Goal: Information Seeking & Learning: Learn about a topic

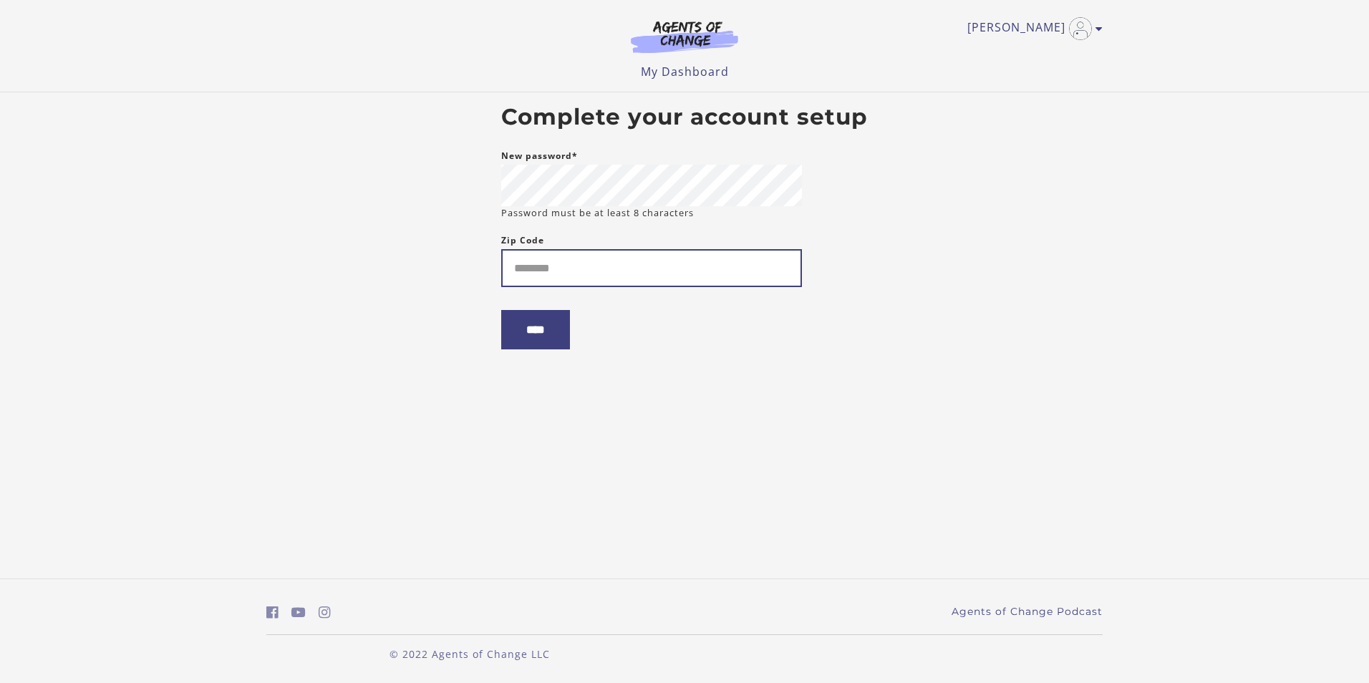
click at [610, 275] on input "Zip Code" at bounding box center [651, 268] width 301 height 38
type input "*****"
click at [713, 163] on div "New password* Password must be at least 8 characters" at bounding box center [651, 184] width 301 height 72
click at [555, 346] on input "****" at bounding box center [535, 329] width 69 height 39
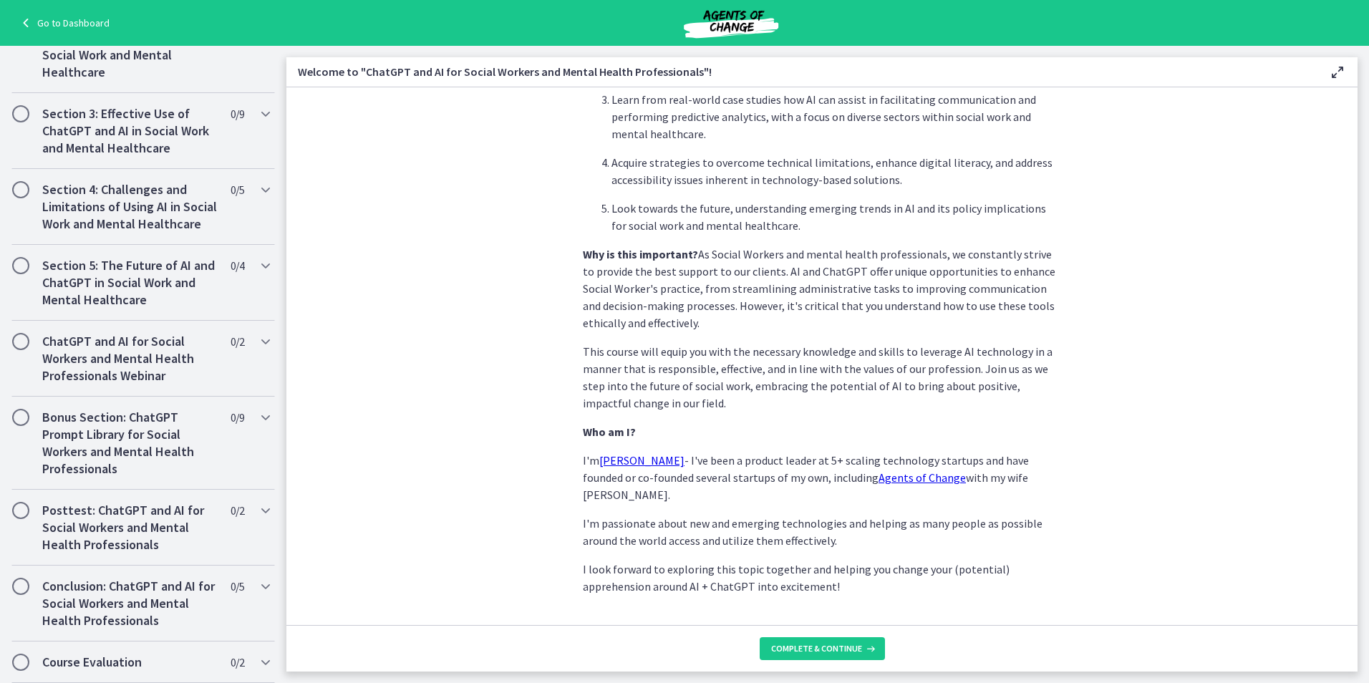
scroll to position [568, 0]
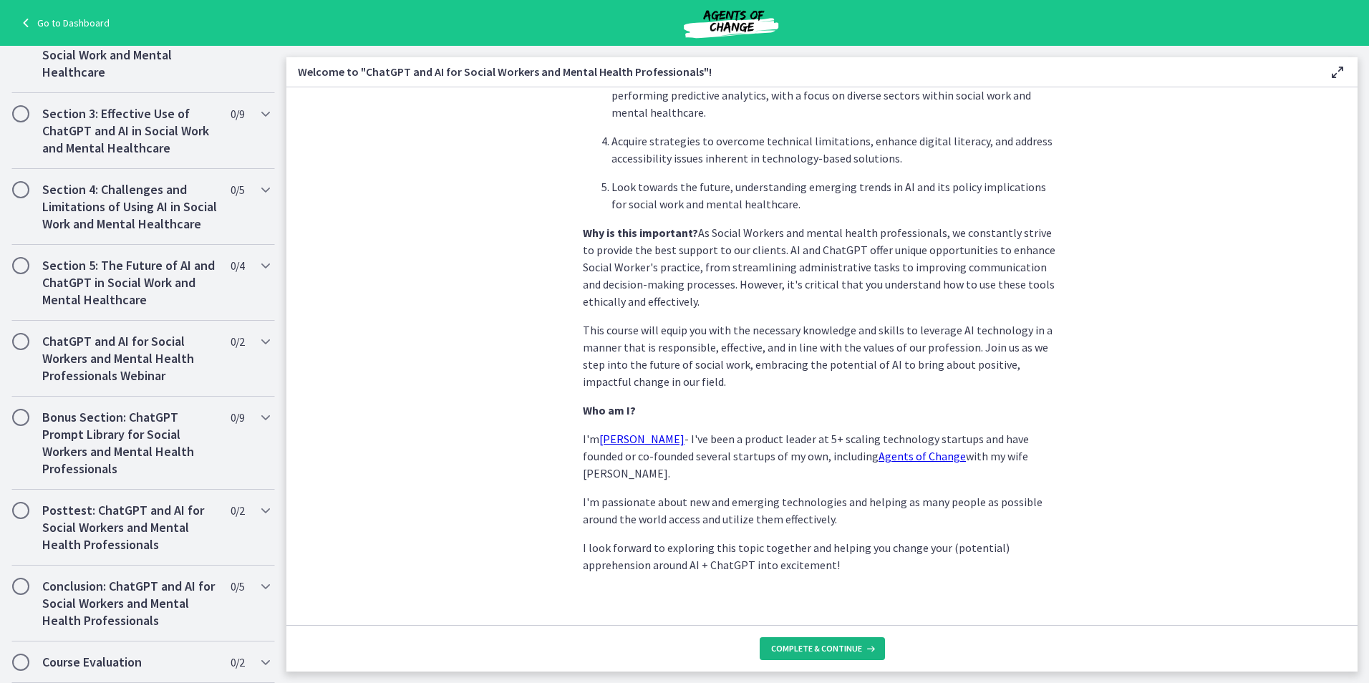
click at [794, 649] on span "Complete & continue" at bounding box center [816, 648] width 91 height 11
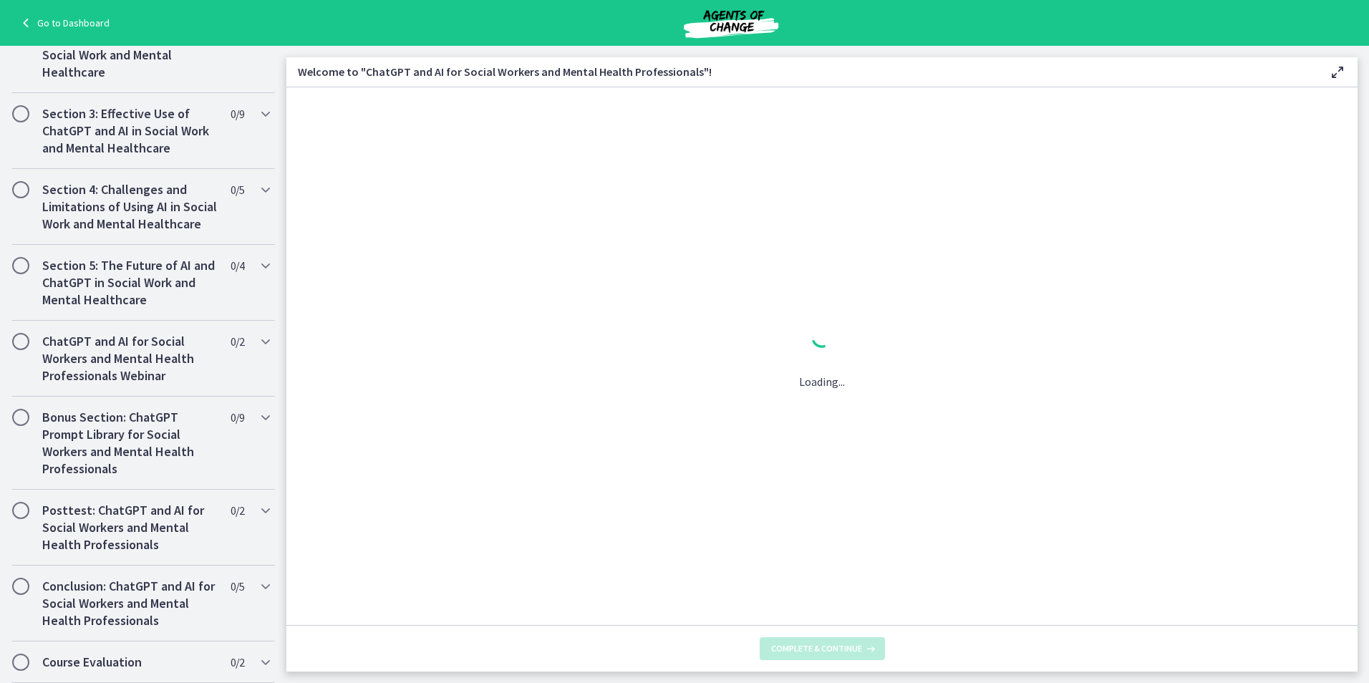
scroll to position [0, 0]
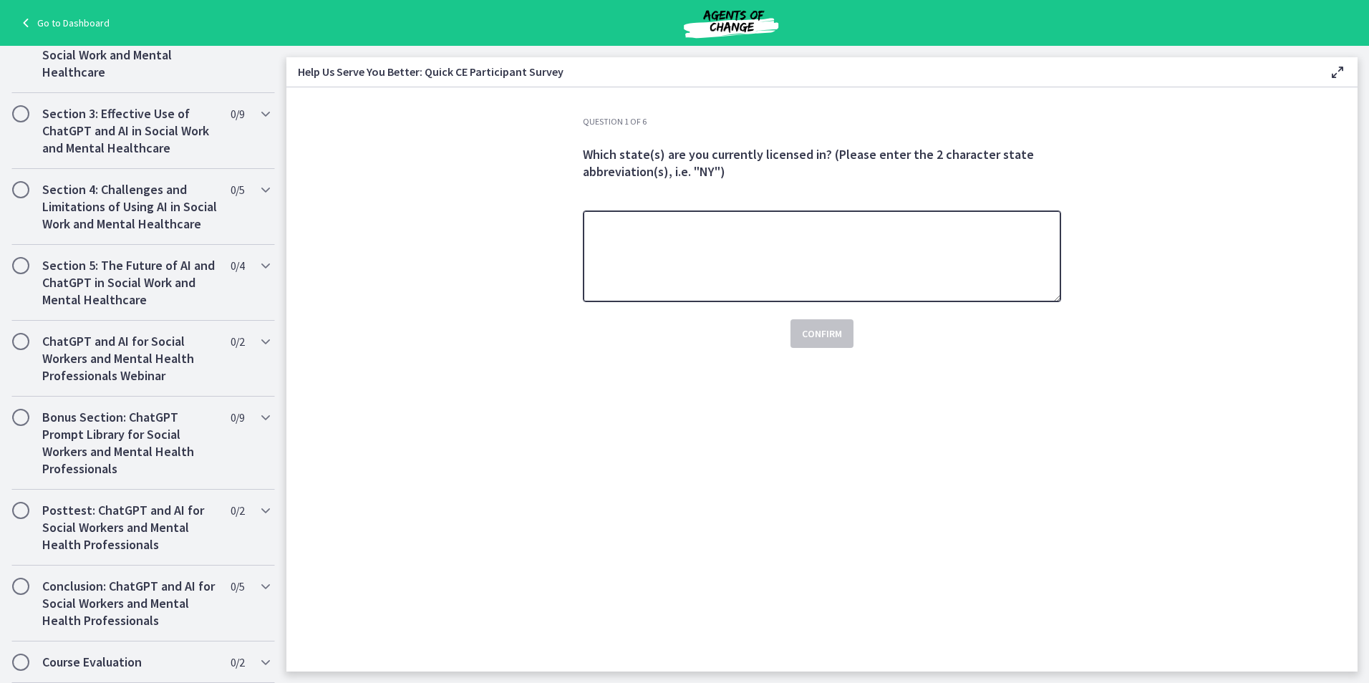
click at [781, 245] on textarea at bounding box center [822, 257] width 478 height 92
type textarea "**"
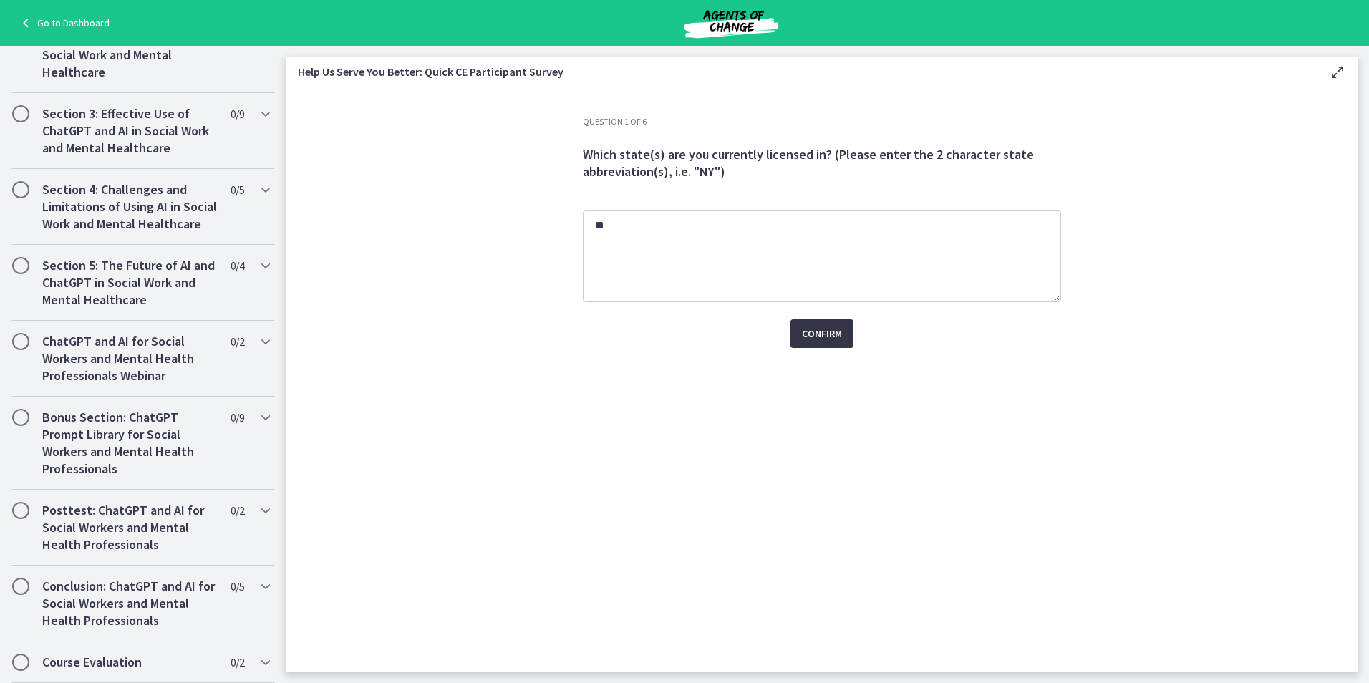
click at [814, 328] on span "Confirm" at bounding box center [822, 333] width 40 height 17
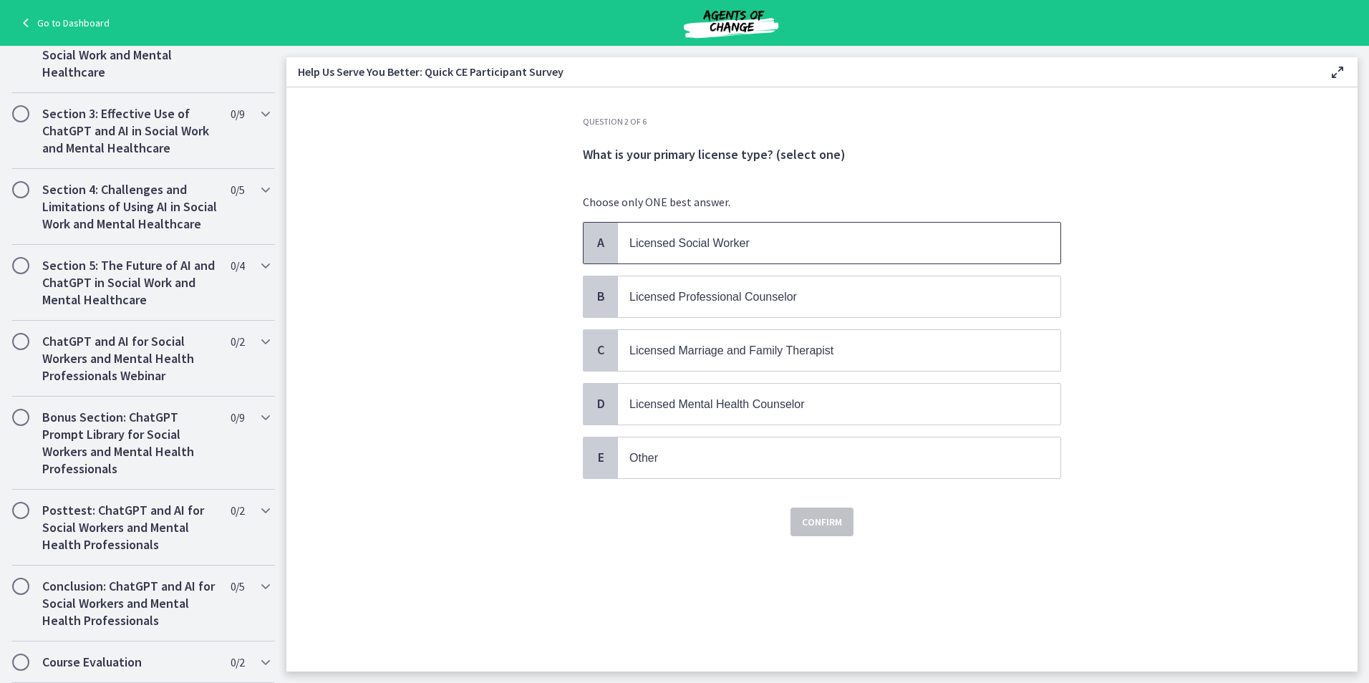
click at [604, 232] on div "A" at bounding box center [601, 243] width 34 height 41
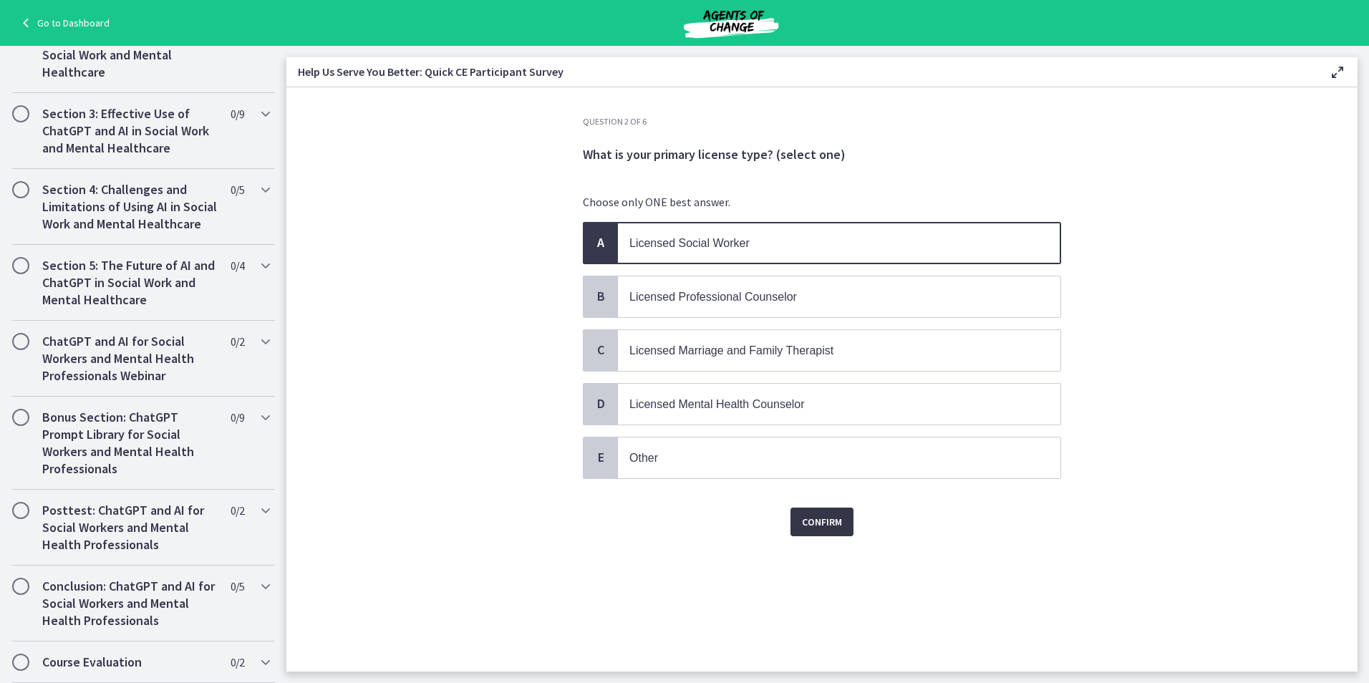
click at [816, 523] on span "Confirm" at bounding box center [822, 522] width 40 height 17
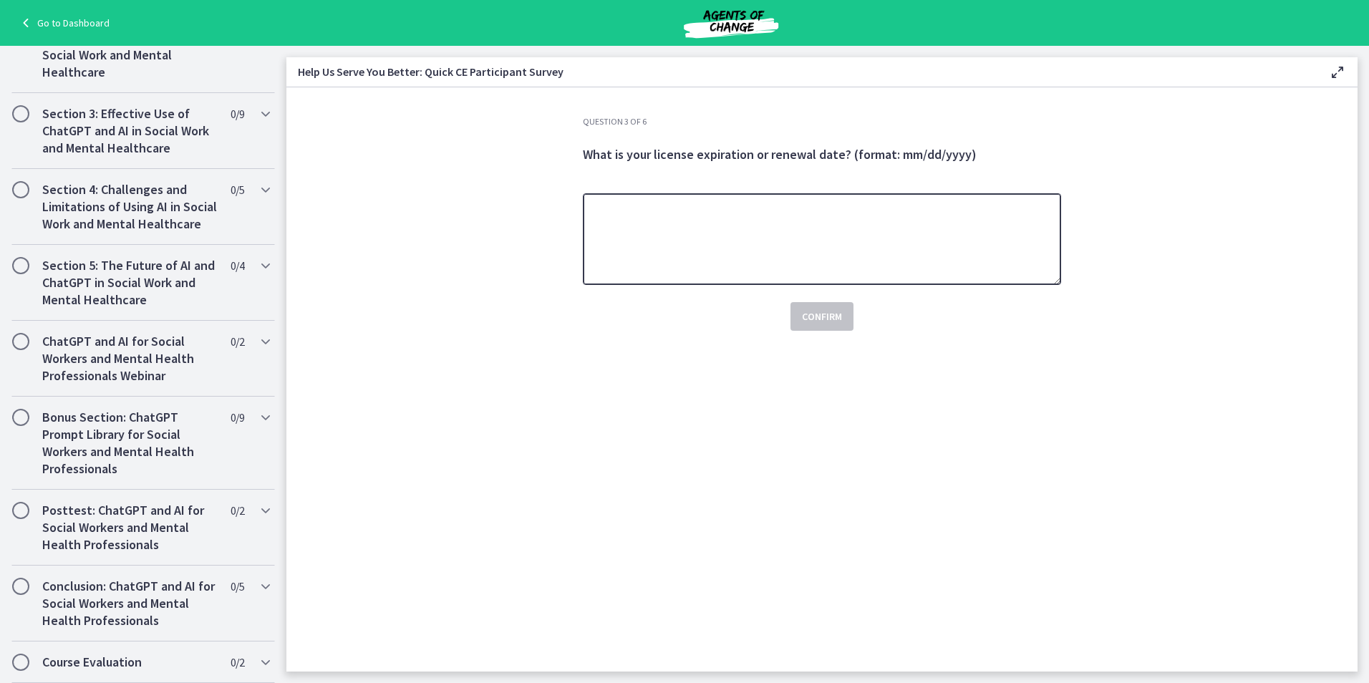
click at [738, 254] on textarea at bounding box center [822, 239] width 478 height 92
type textarea "**********"
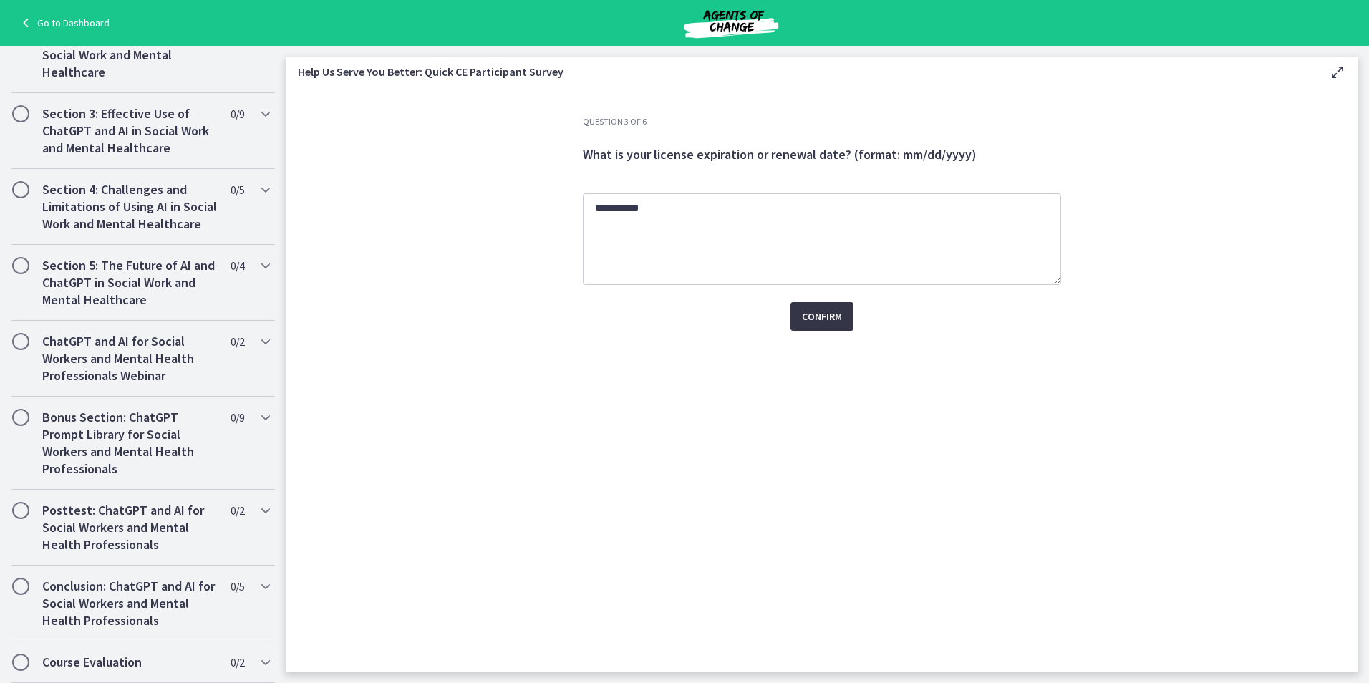
click at [842, 315] on span "Confirm" at bounding box center [822, 316] width 40 height 17
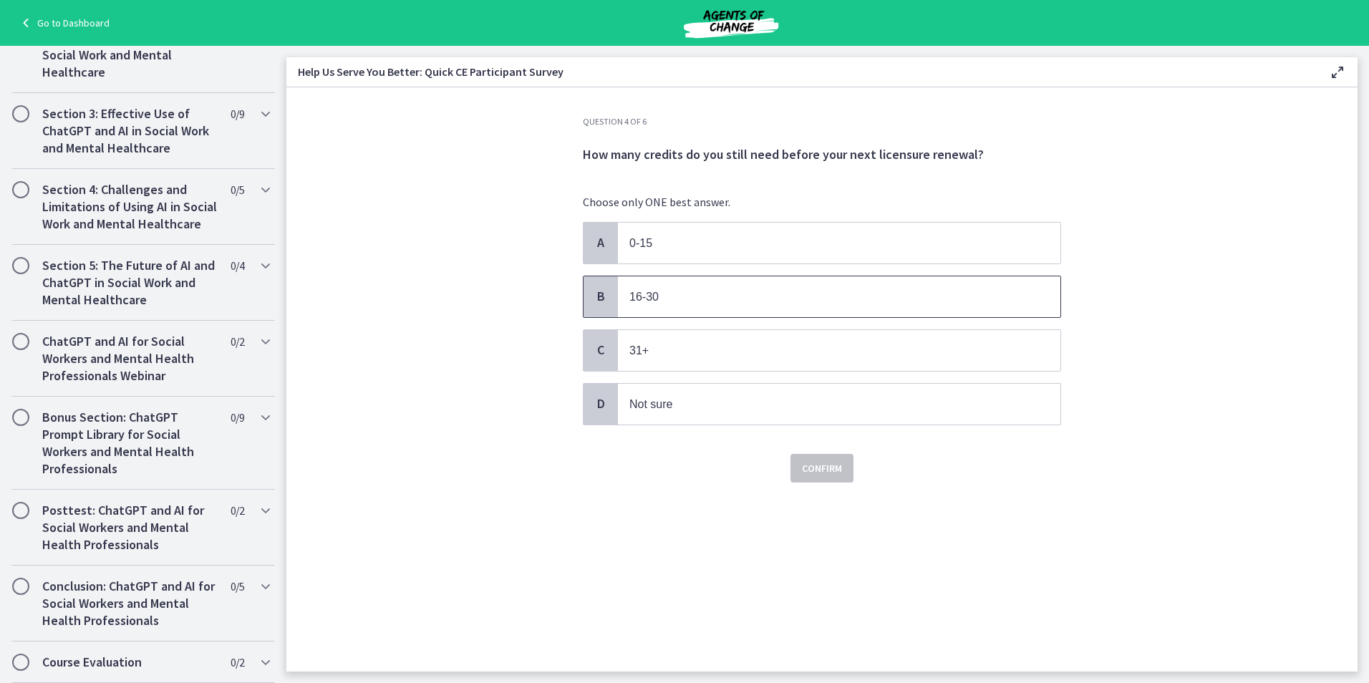
click at [602, 296] on span "B" at bounding box center [600, 296] width 17 height 17
click at [819, 473] on span "Confirm" at bounding box center [822, 468] width 40 height 17
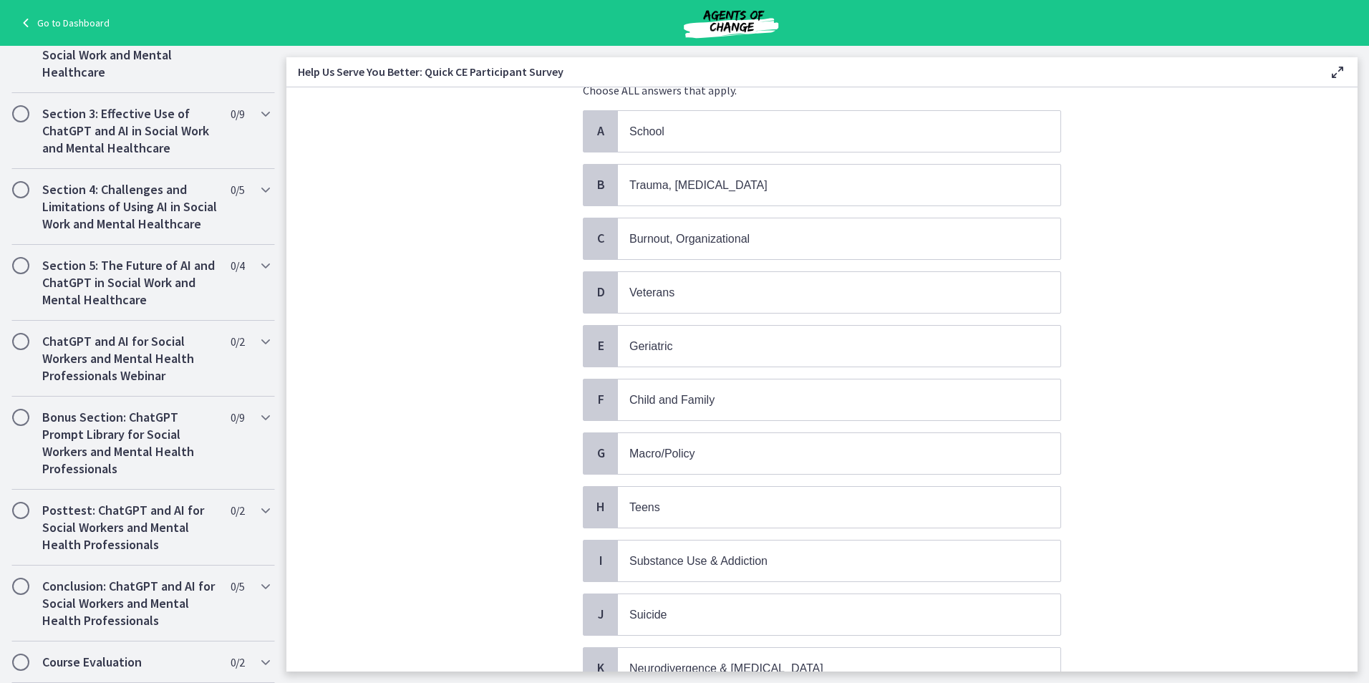
scroll to position [143, 0]
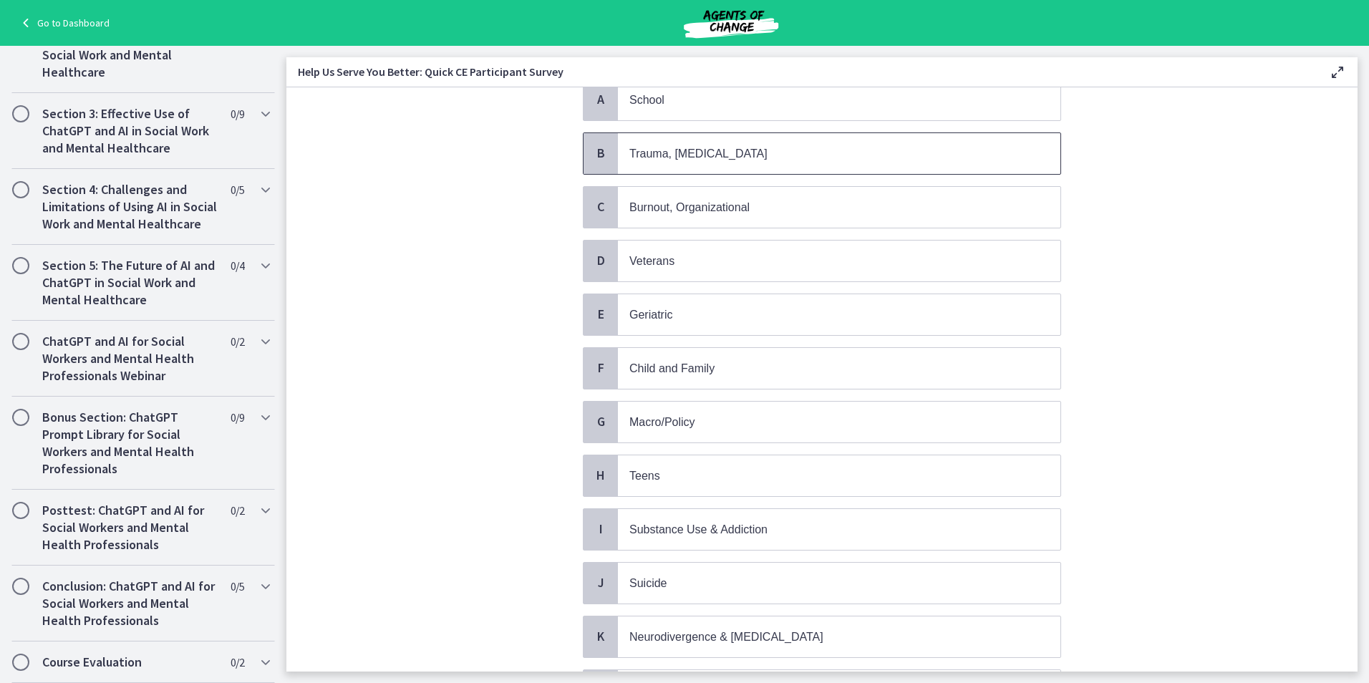
click at [593, 141] on div "B" at bounding box center [601, 153] width 34 height 41
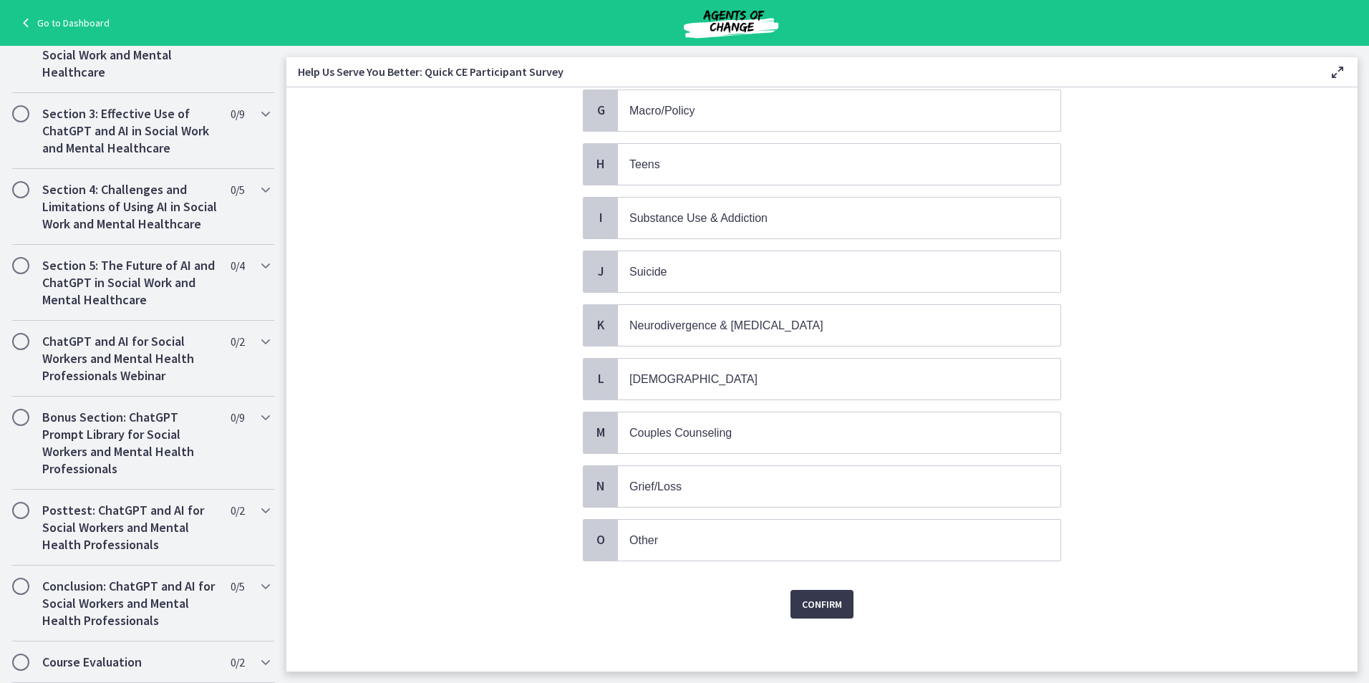
scroll to position [459, 0]
click at [596, 487] on span "N" at bounding box center [600, 481] width 17 height 17
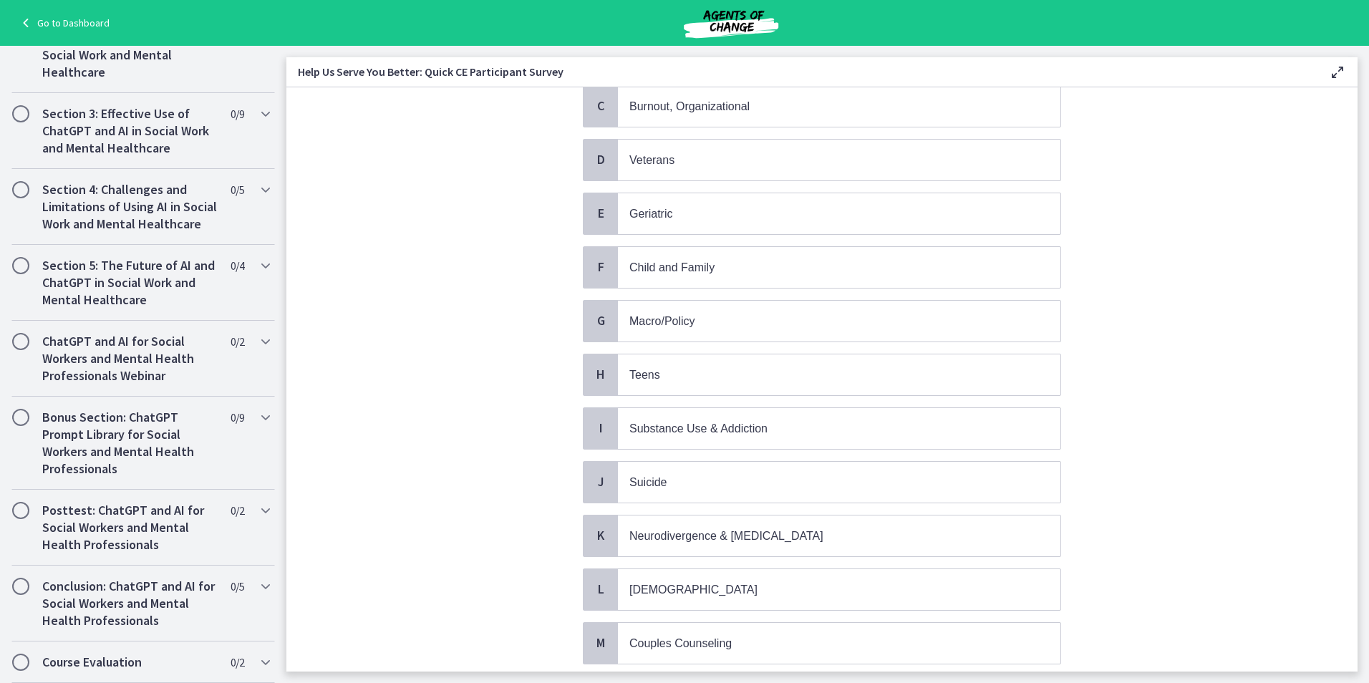
scroll to position [173, 0]
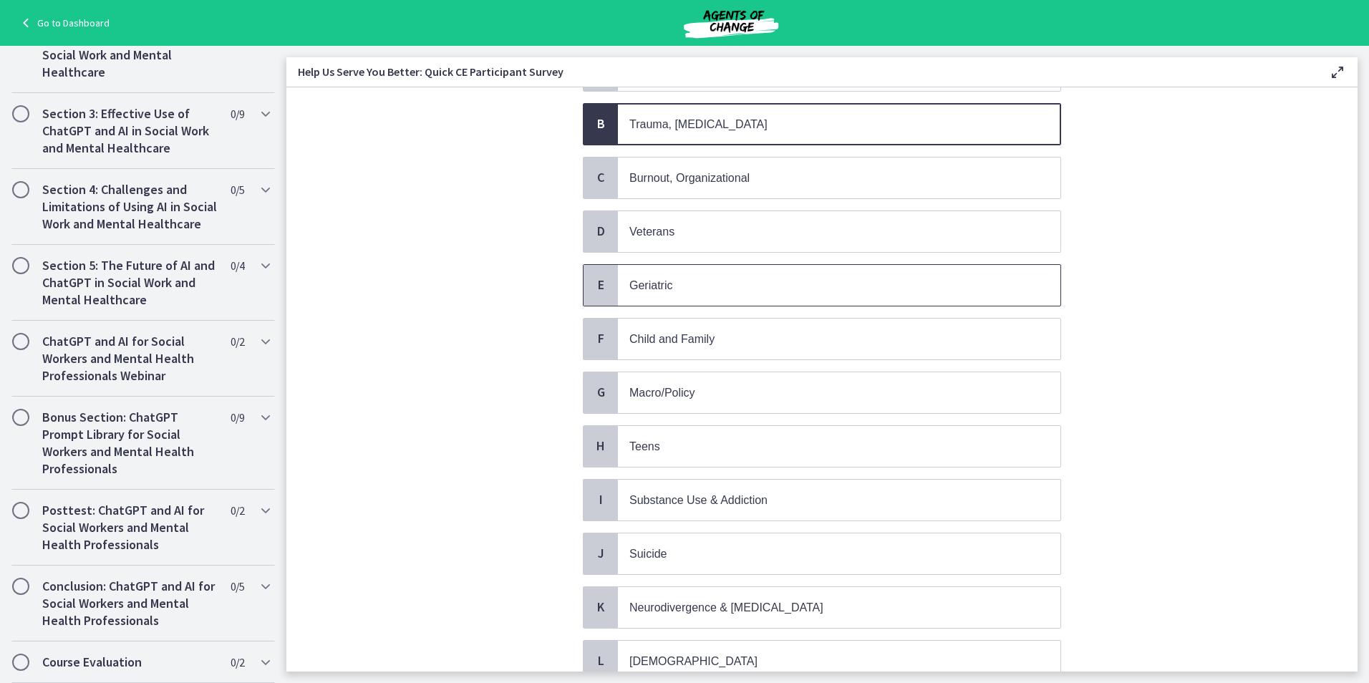
click at [608, 285] on div "E" at bounding box center [601, 285] width 34 height 41
click at [592, 569] on div "J" at bounding box center [601, 554] width 34 height 41
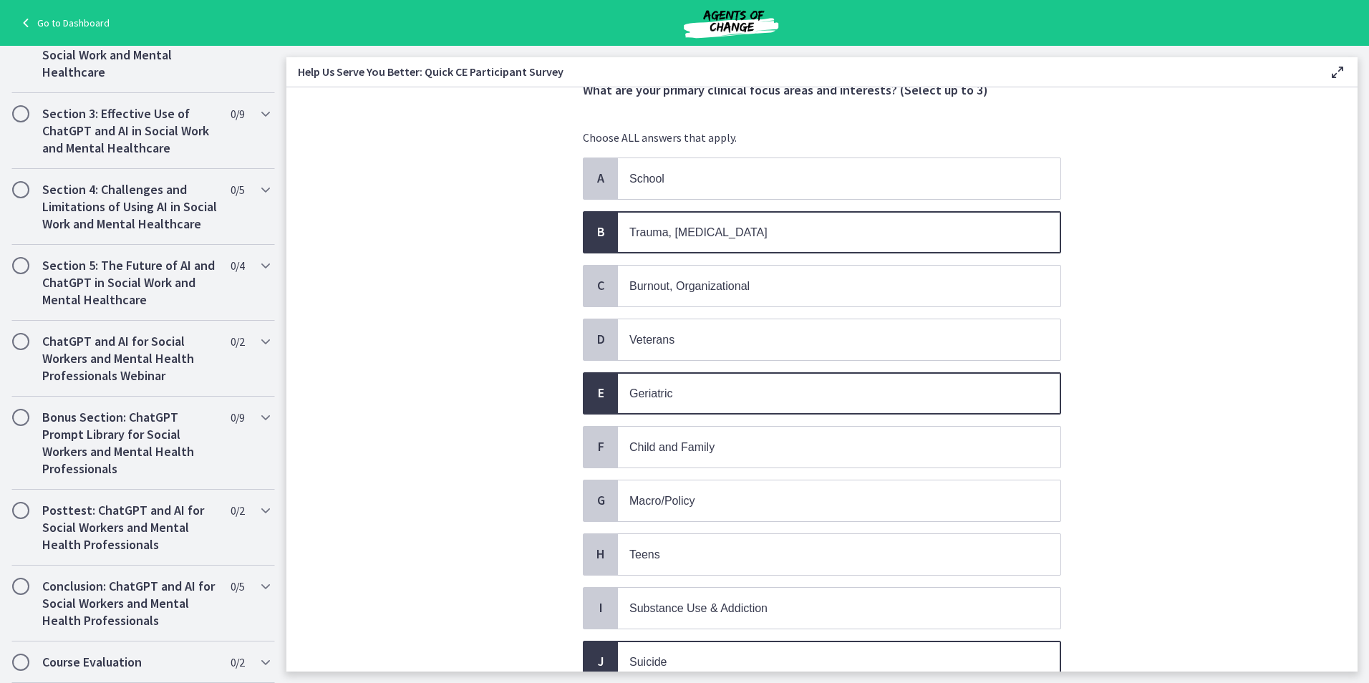
scroll to position [29, 0]
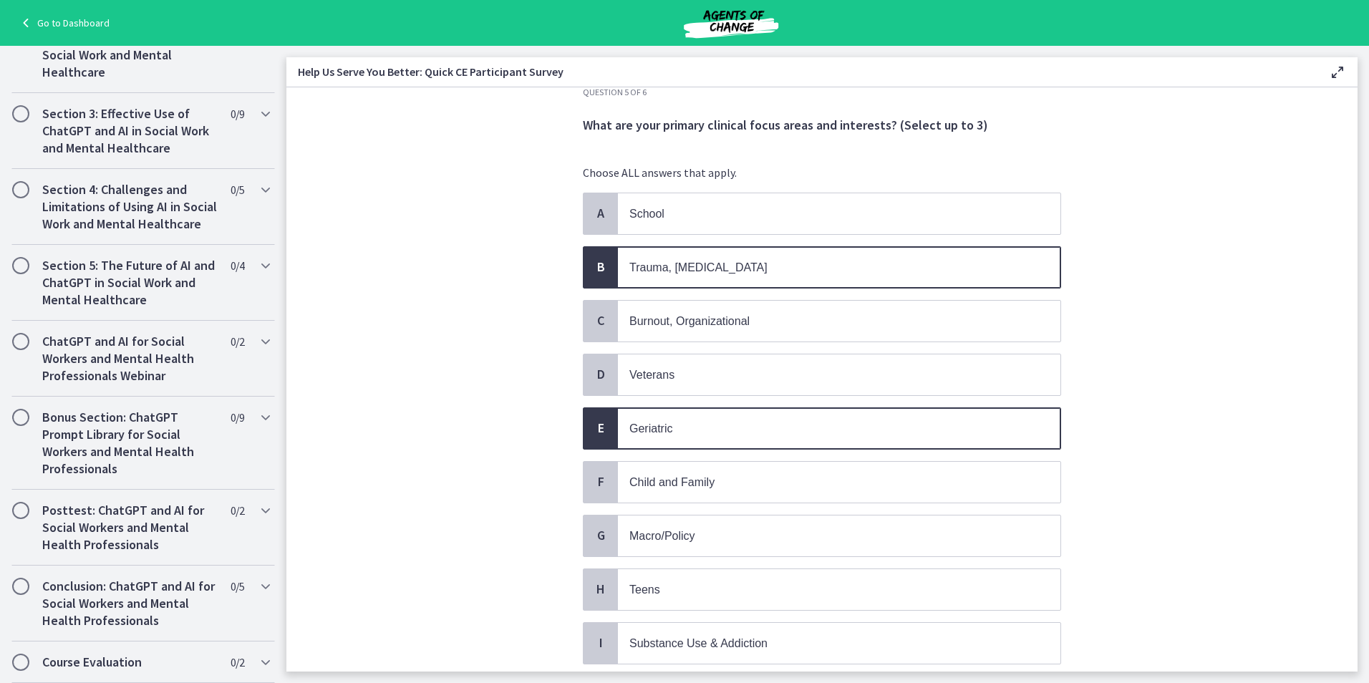
click at [597, 260] on span "B" at bounding box center [600, 267] width 17 height 17
click at [601, 269] on span "B" at bounding box center [600, 267] width 17 height 17
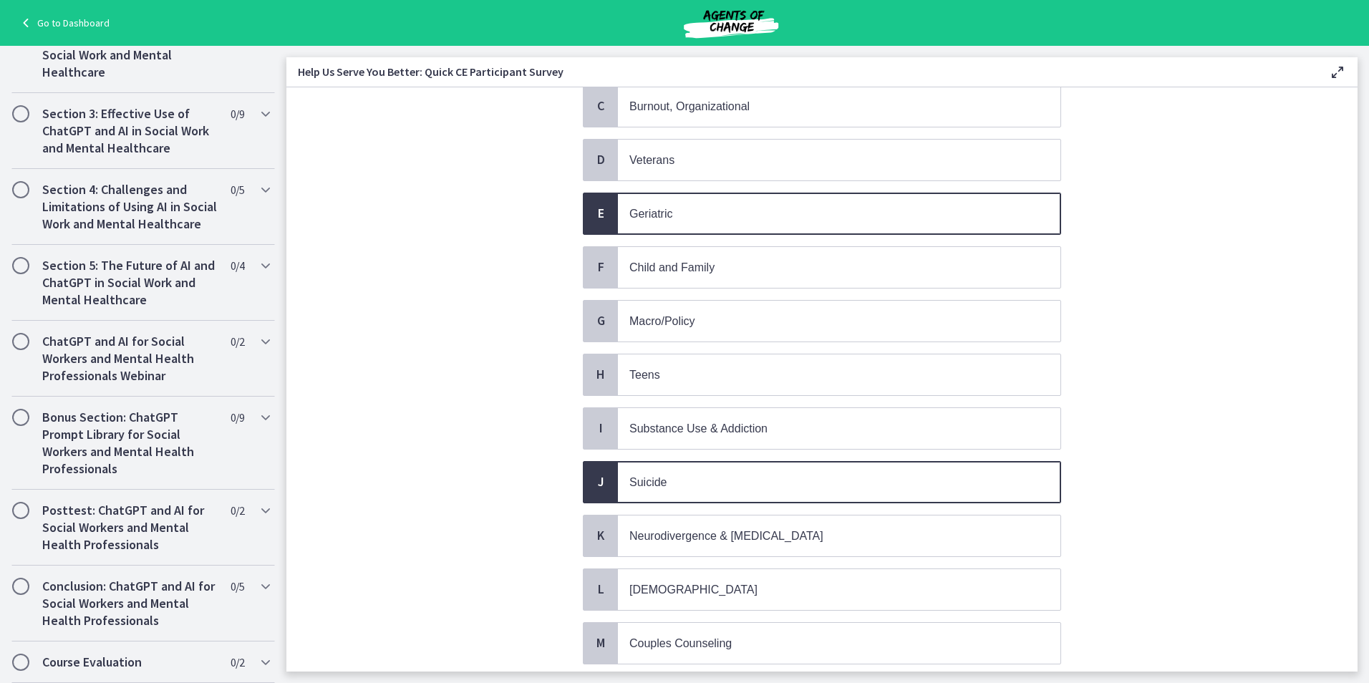
click at [603, 482] on span "J" at bounding box center [600, 481] width 17 height 17
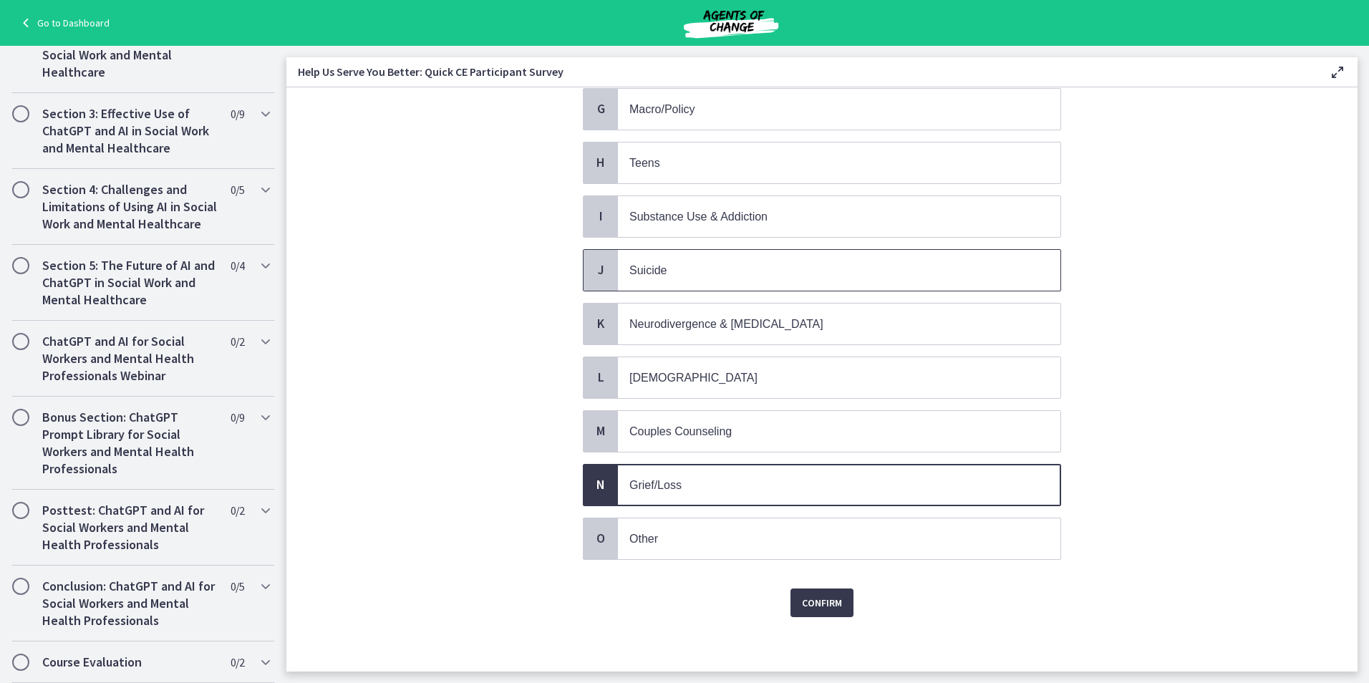
scroll to position [459, 0]
click at [837, 605] on button "Confirm" at bounding box center [822, 600] width 63 height 29
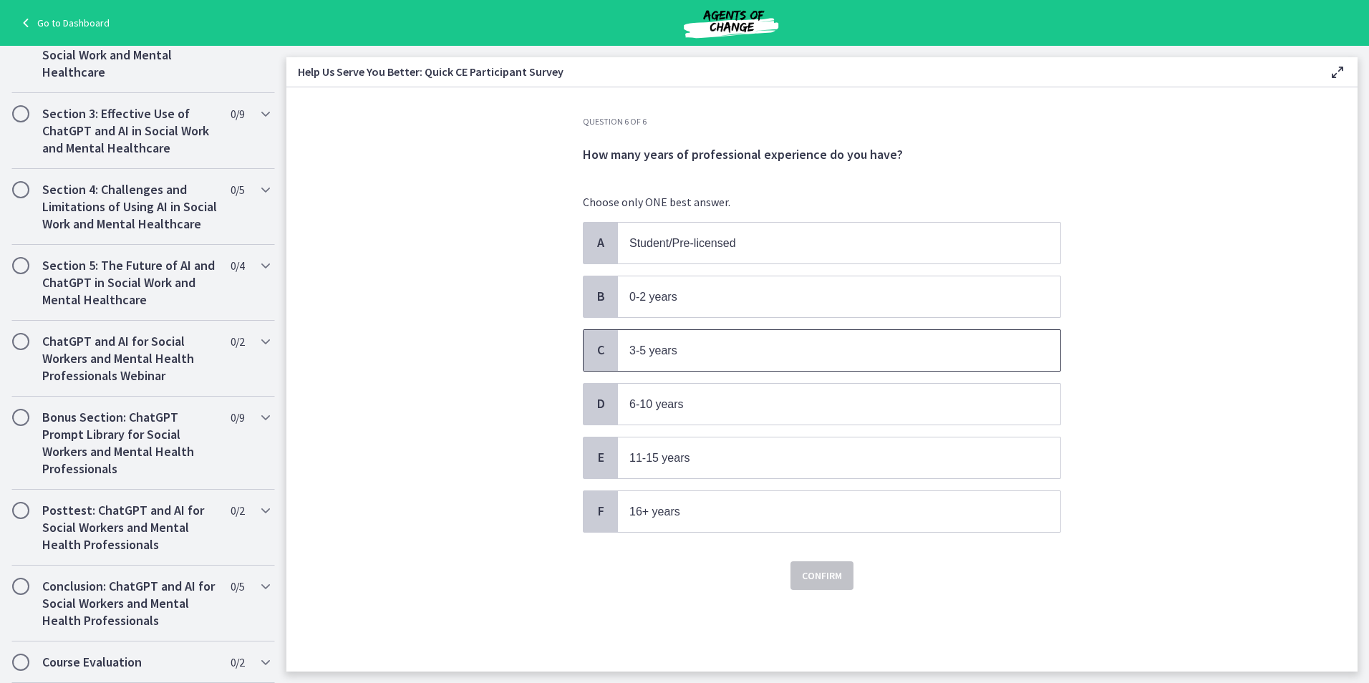
click at [608, 350] on span "C" at bounding box center [600, 350] width 17 height 17
click at [817, 589] on button "Confirm" at bounding box center [822, 576] width 63 height 29
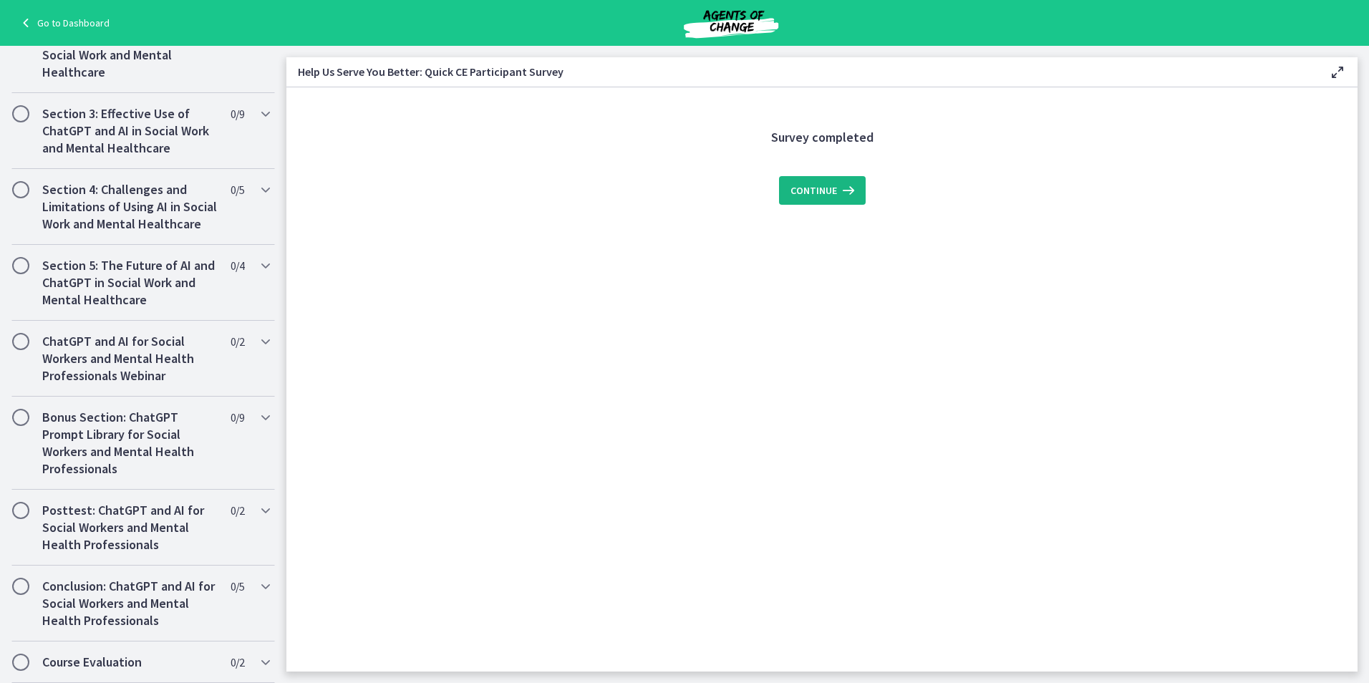
click at [822, 194] on span "Continue" at bounding box center [814, 190] width 47 height 17
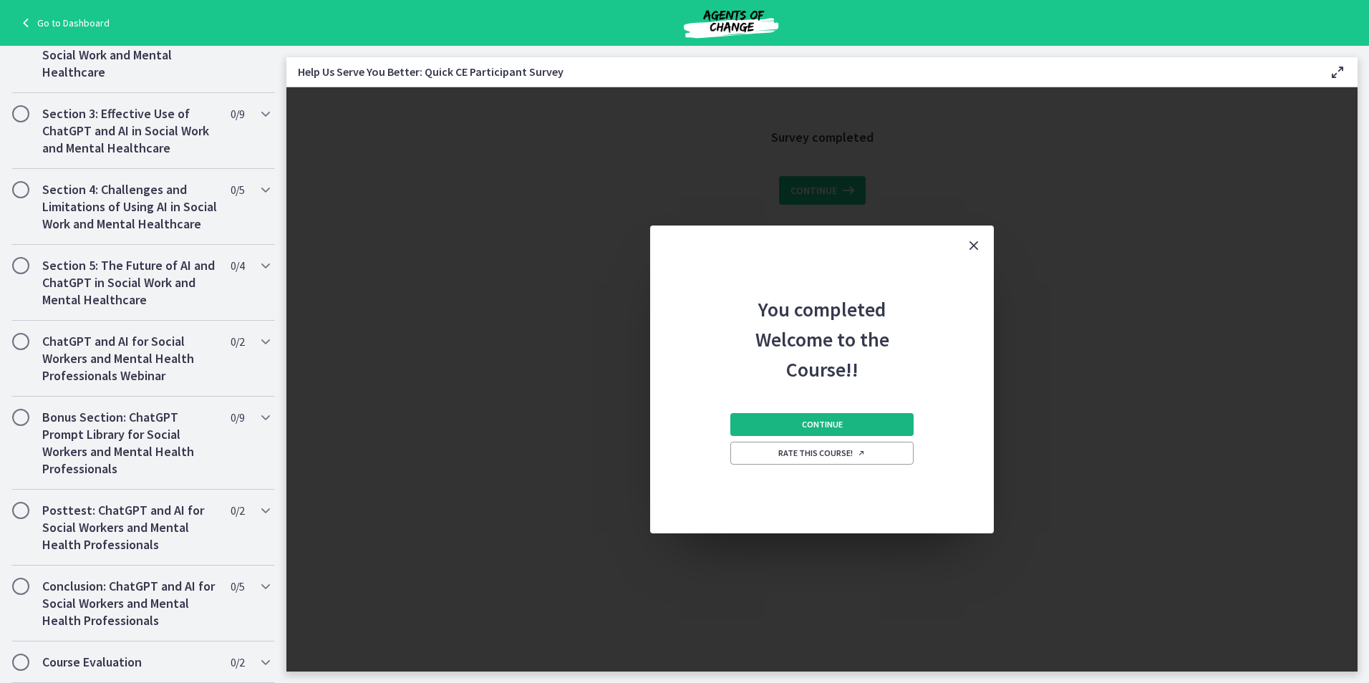
click at [835, 428] on span "Continue" at bounding box center [822, 424] width 41 height 11
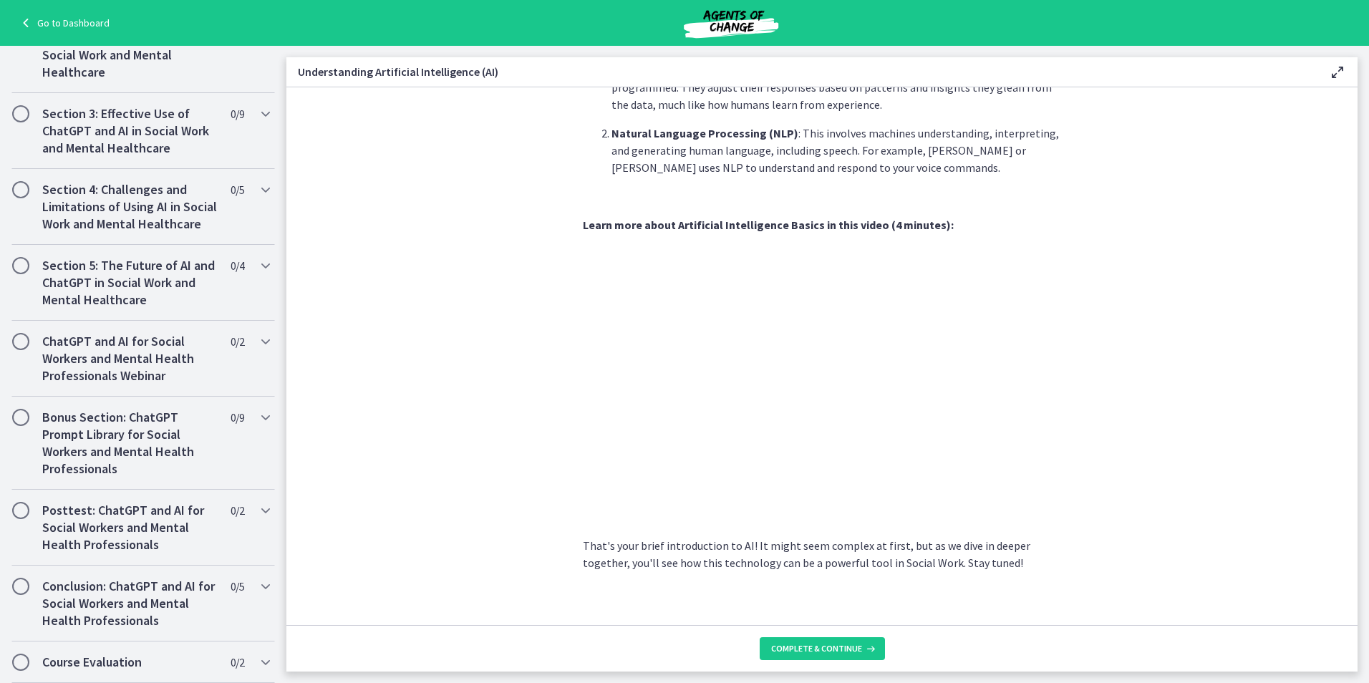
scroll to position [515, 0]
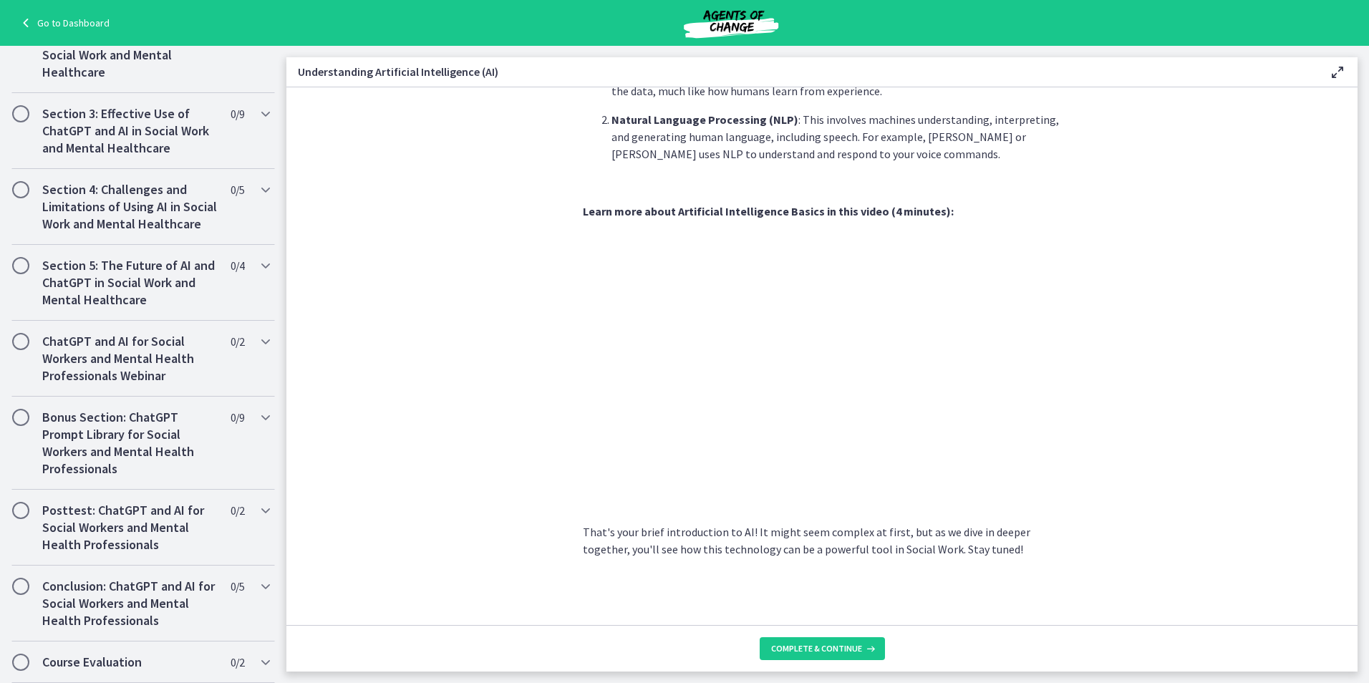
click at [509, 597] on section "AI is essentially a branch of computer science aiming to build machines that mi…" at bounding box center [821, 356] width 1071 height 538
click at [521, 596] on section "AI is essentially a branch of computer science aiming to build machines that mi…" at bounding box center [821, 356] width 1071 height 538
click at [809, 654] on span "Complete & continue" at bounding box center [816, 648] width 91 height 11
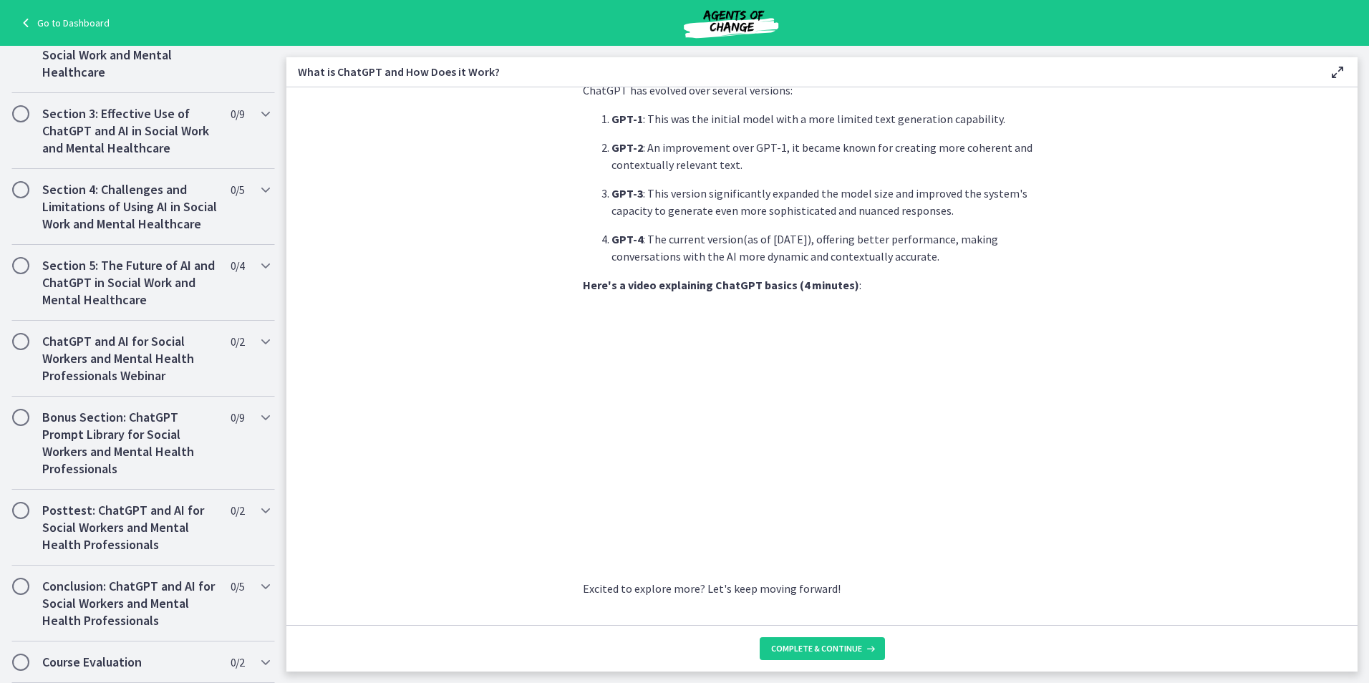
scroll to position [595, 0]
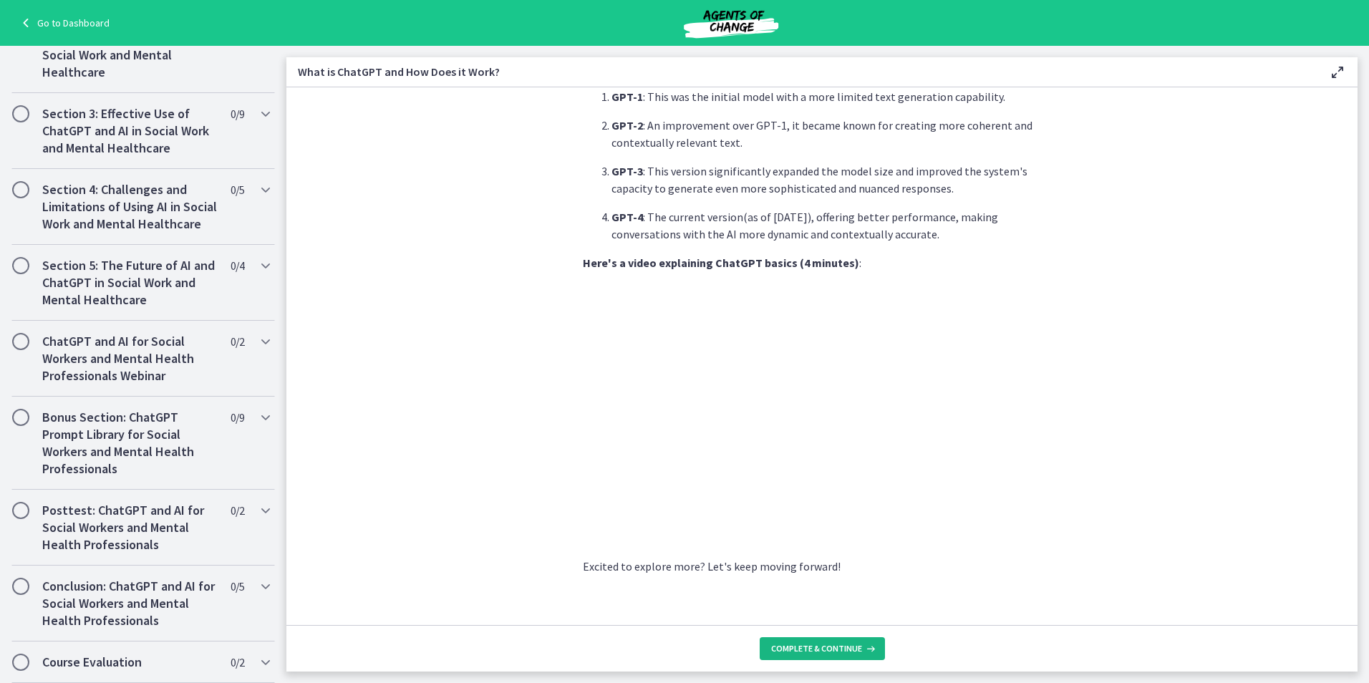
click at [835, 650] on span "Complete & continue" at bounding box center [816, 648] width 91 height 11
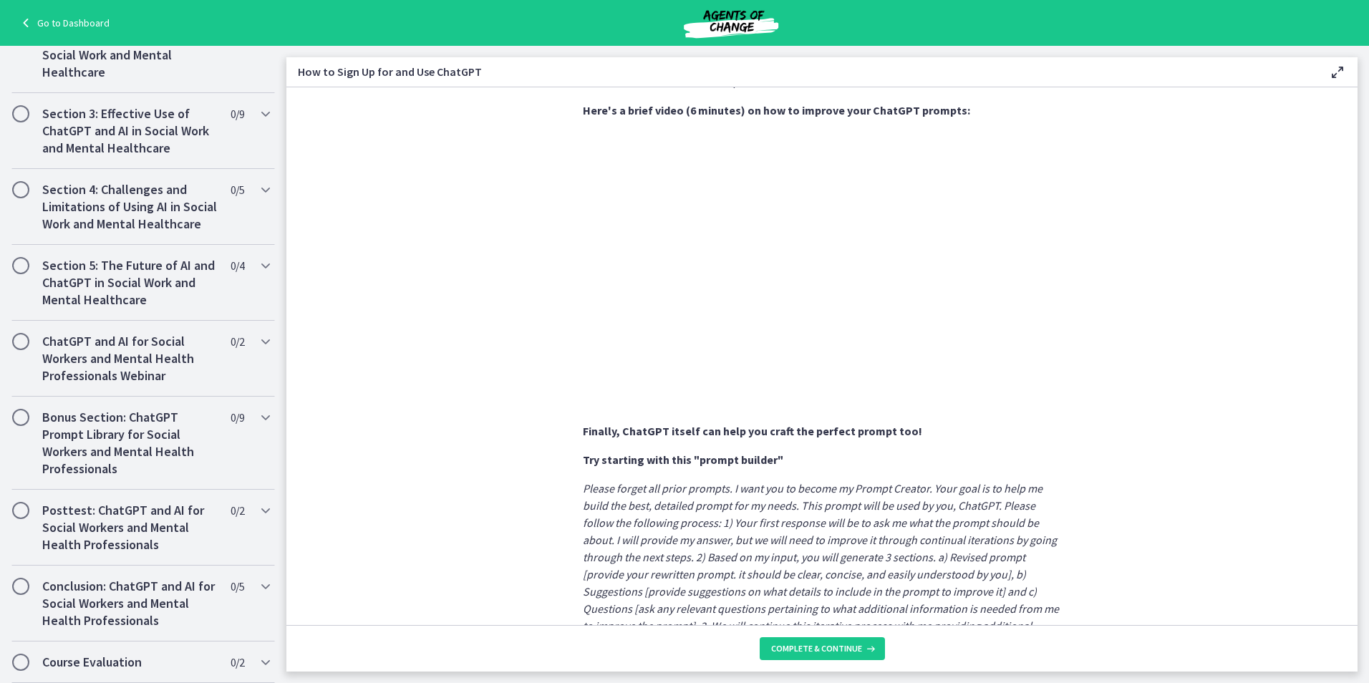
scroll to position [519, 0]
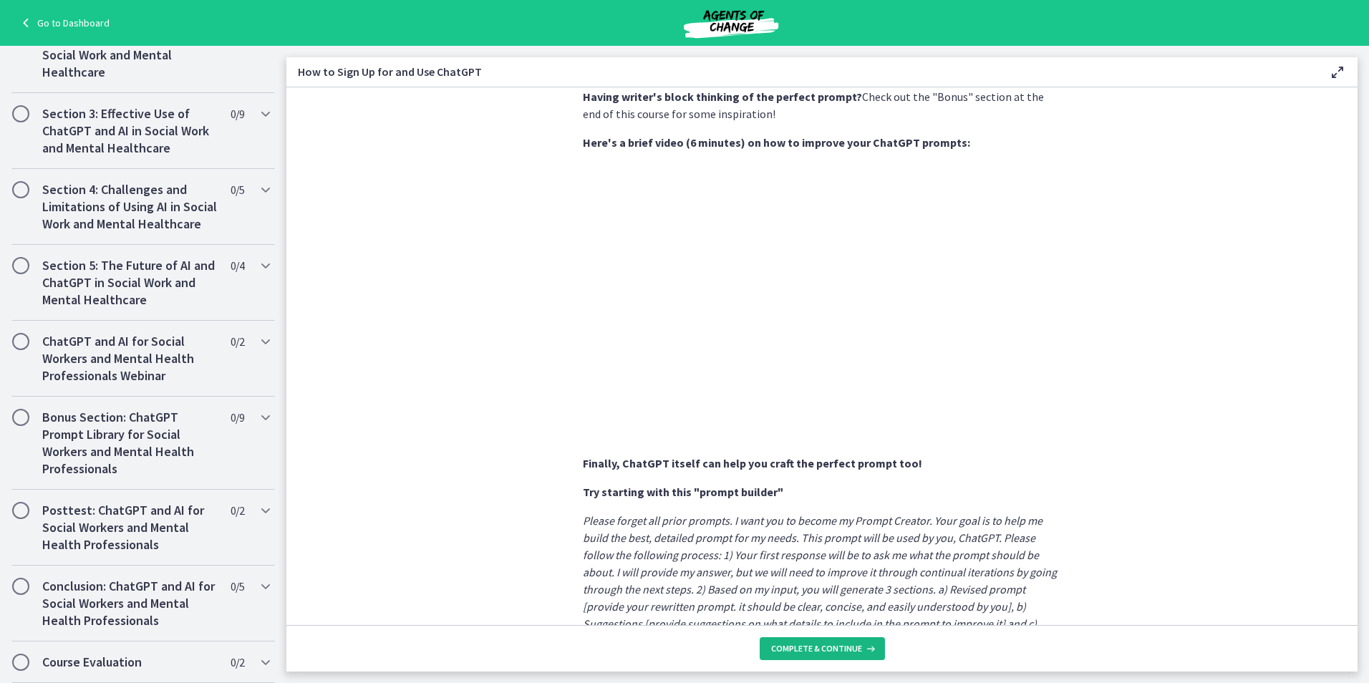
click at [807, 657] on button "Complete & continue" at bounding box center [822, 648] width 125 height 23
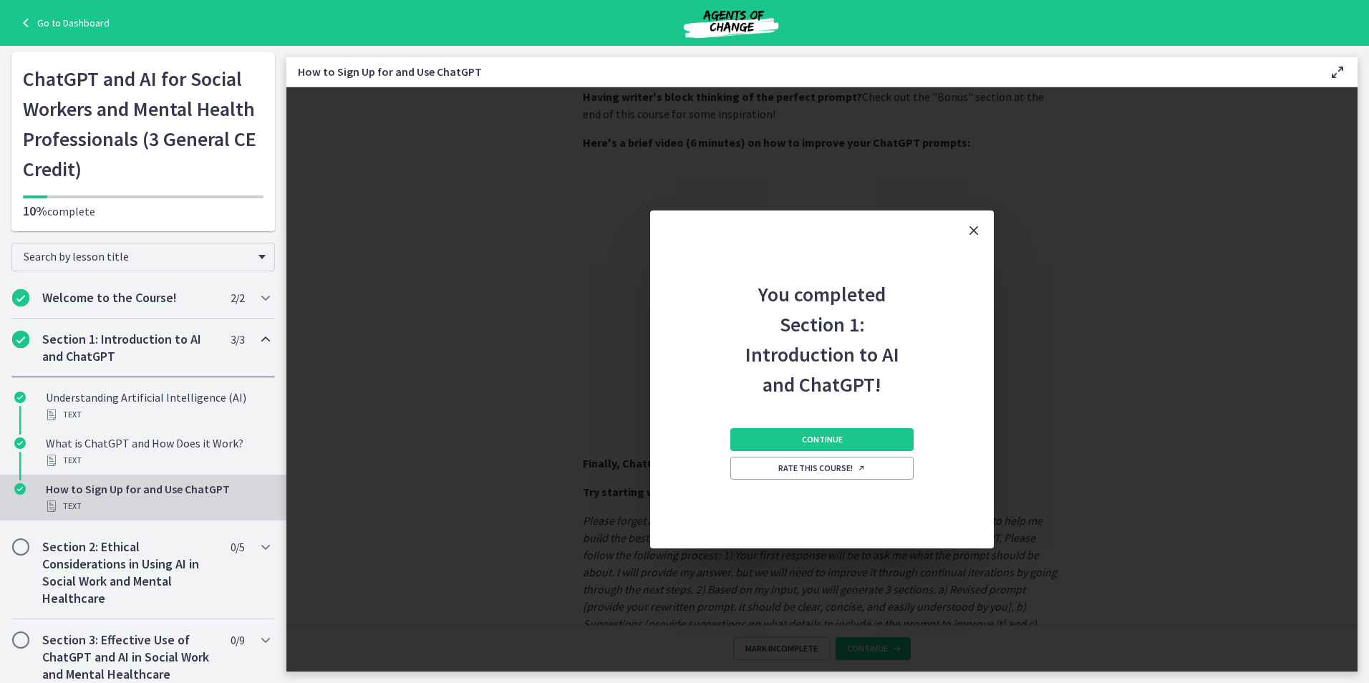
scroll to position [0, 0]
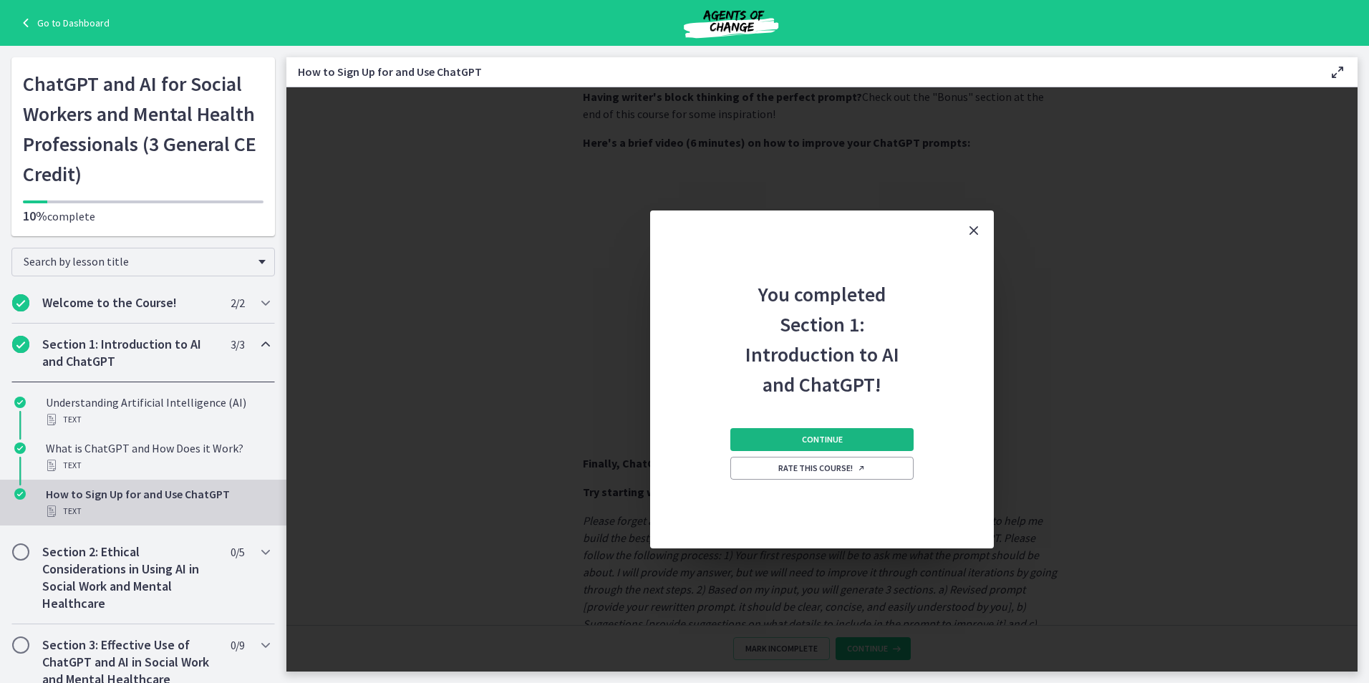
click at [822, 440] on span "Continue" at bounding box center [822, 439] width 41 height 11
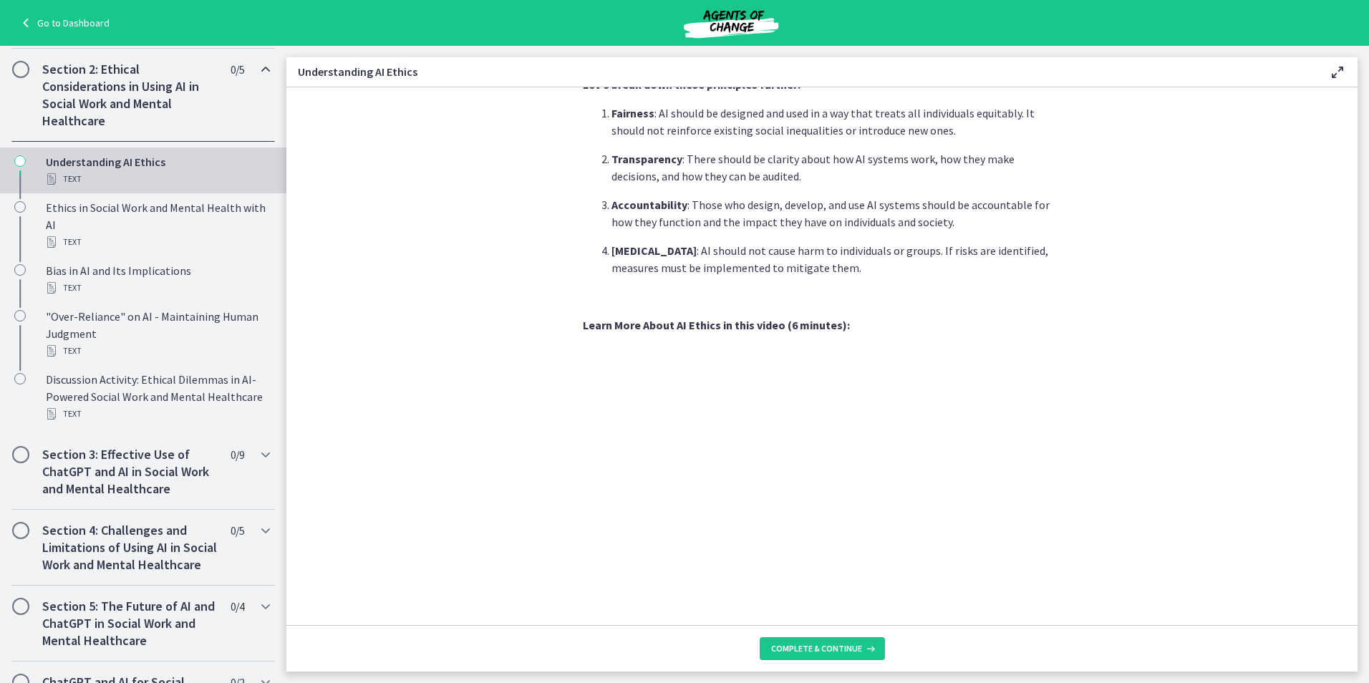
scroll to position [463, 0]
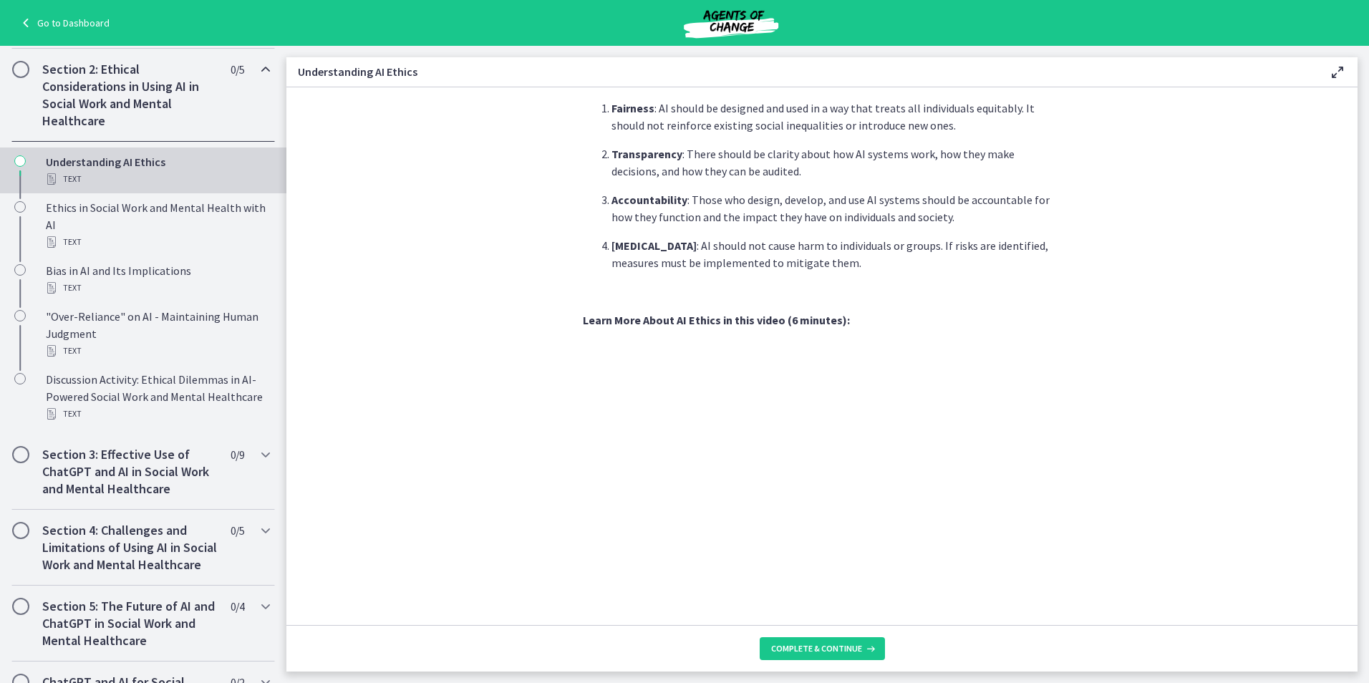
click at [337, 350] on section "Artificial Intelligence has transformed various industries, including Social Wo…" at bounding box center [821, 356] width 1071 height 538
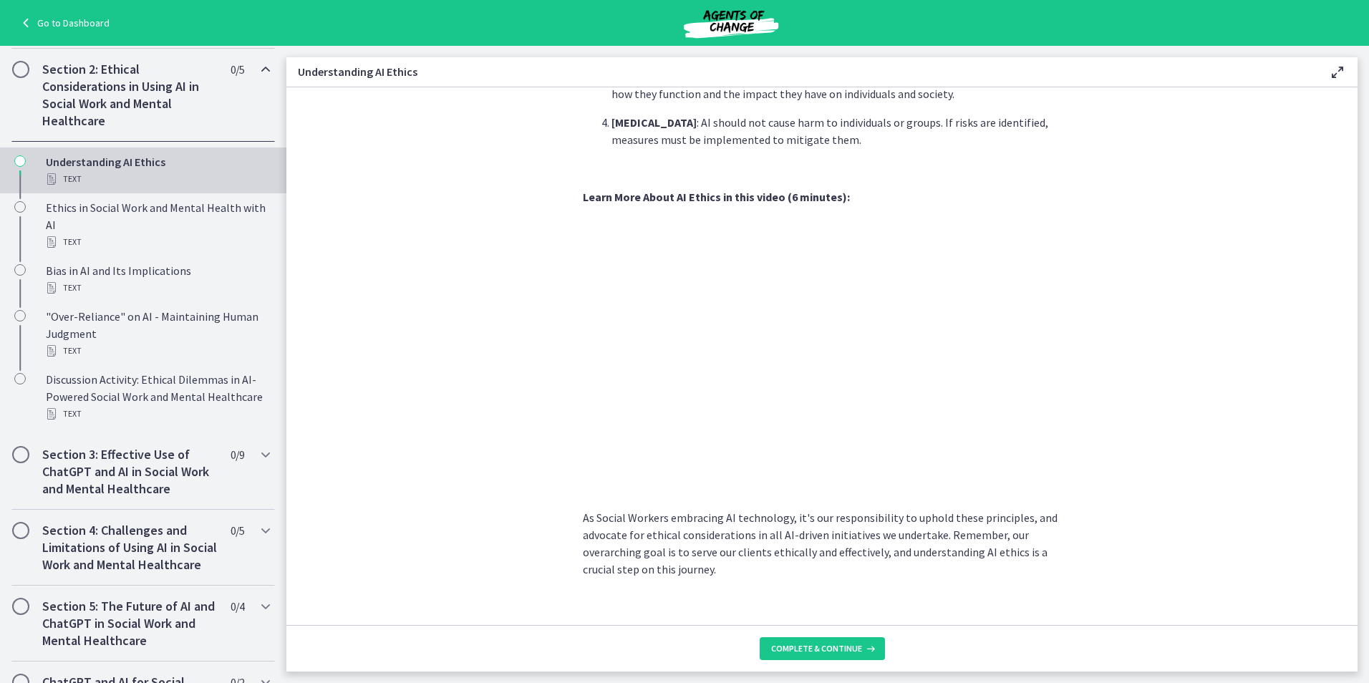
scroll to position [607, 0]
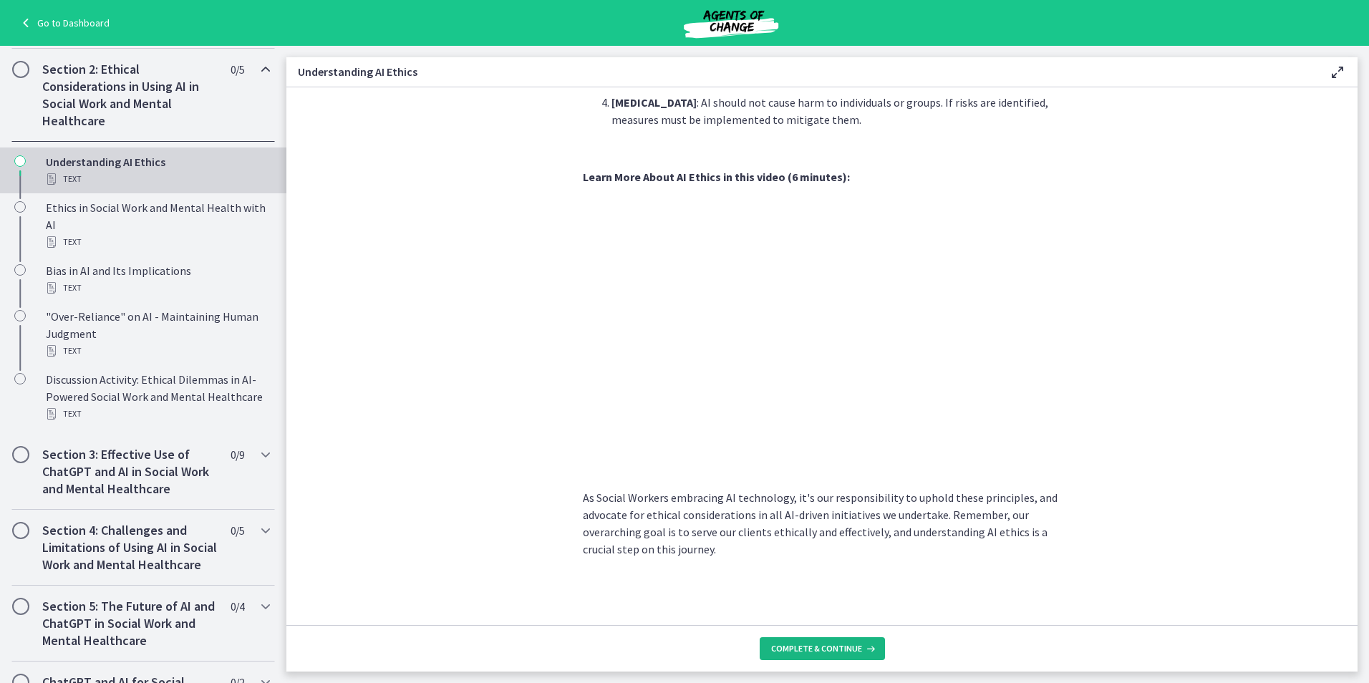
click at [829, 647] on span "Complete & continue" at bounding box center [816, 648] width 91 height 11
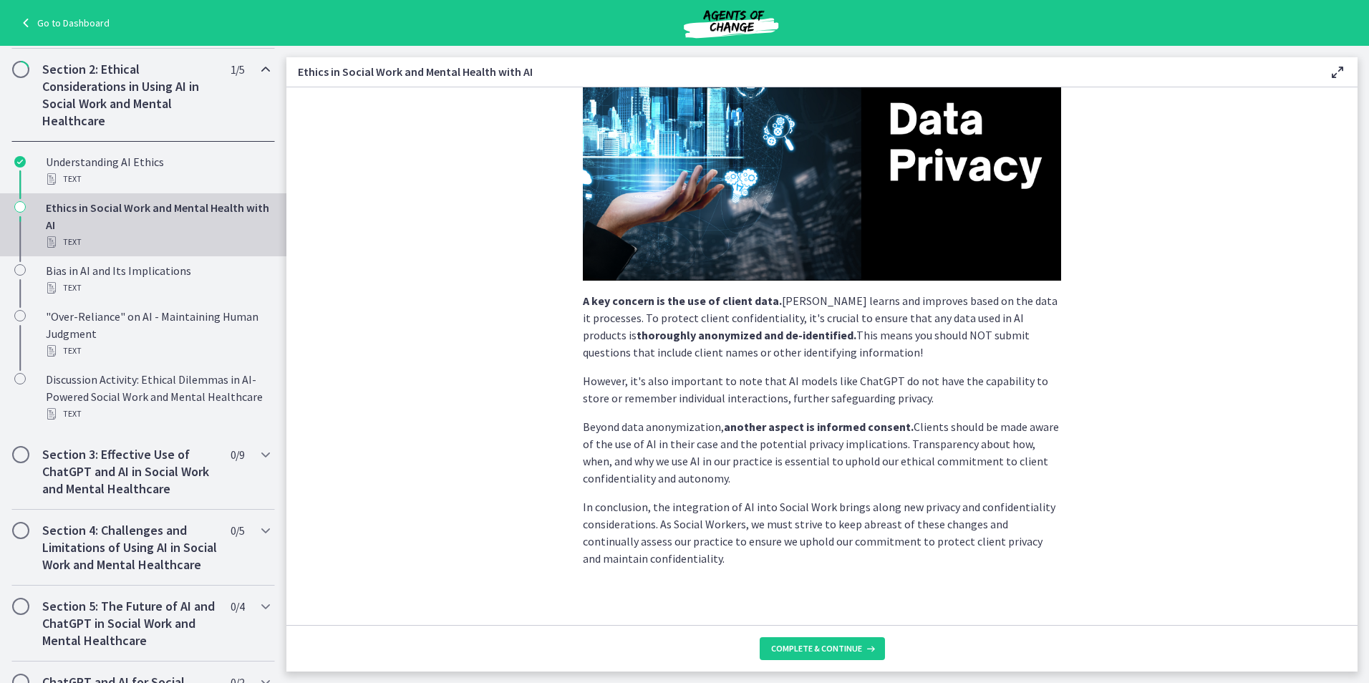
scroll to position [253, 0]
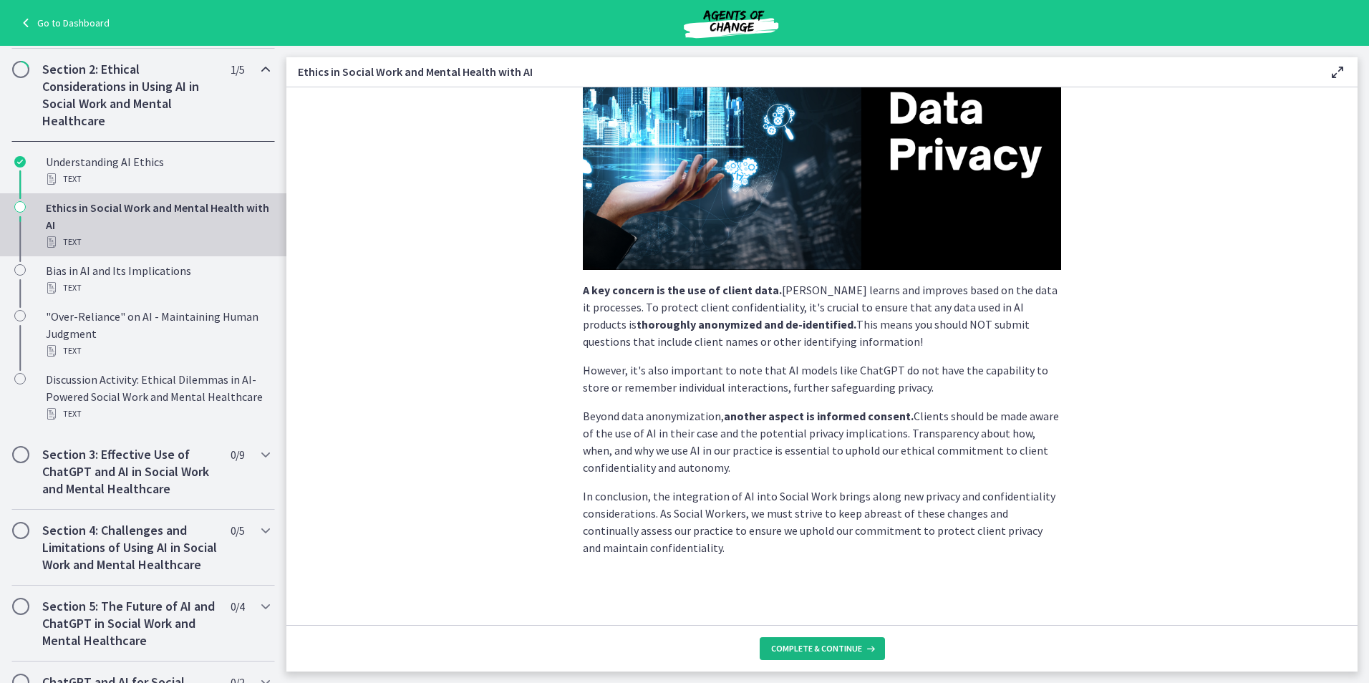
click at [841, 649] on span "Complete & continue" at bounding box center [816, 648] width 91 height 11
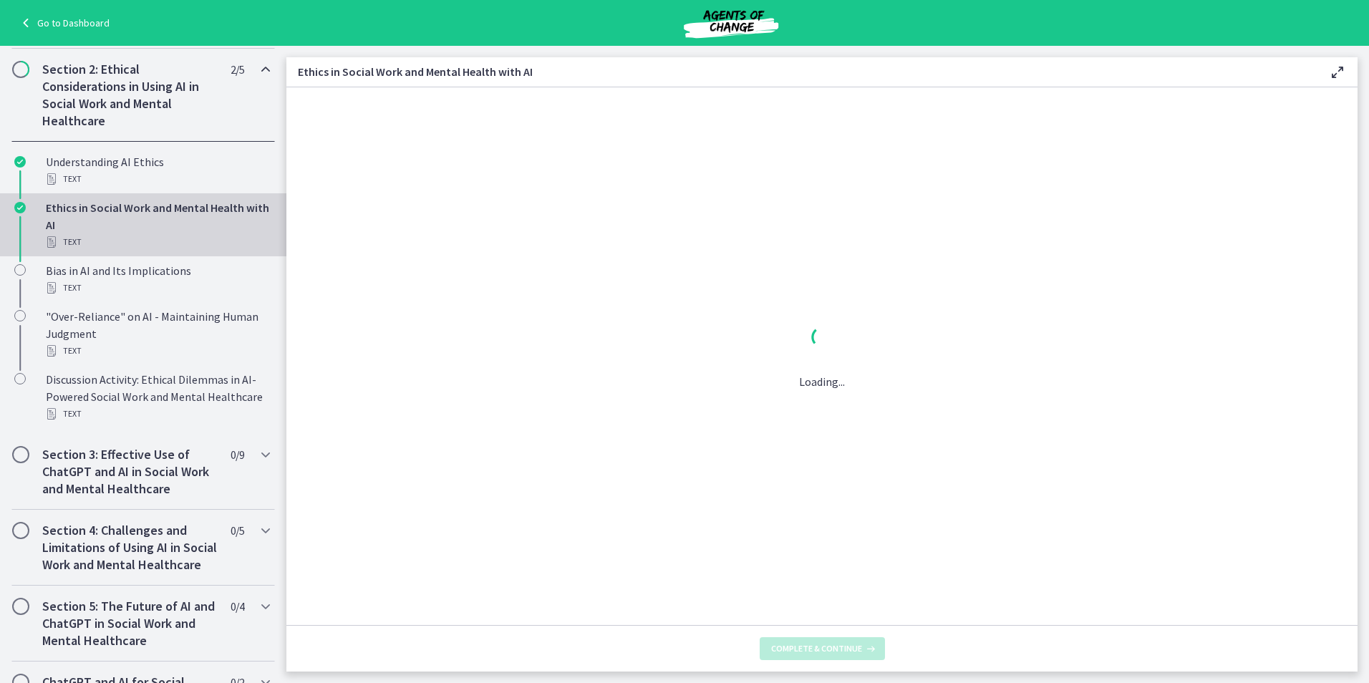
scroll to position [0, 0]
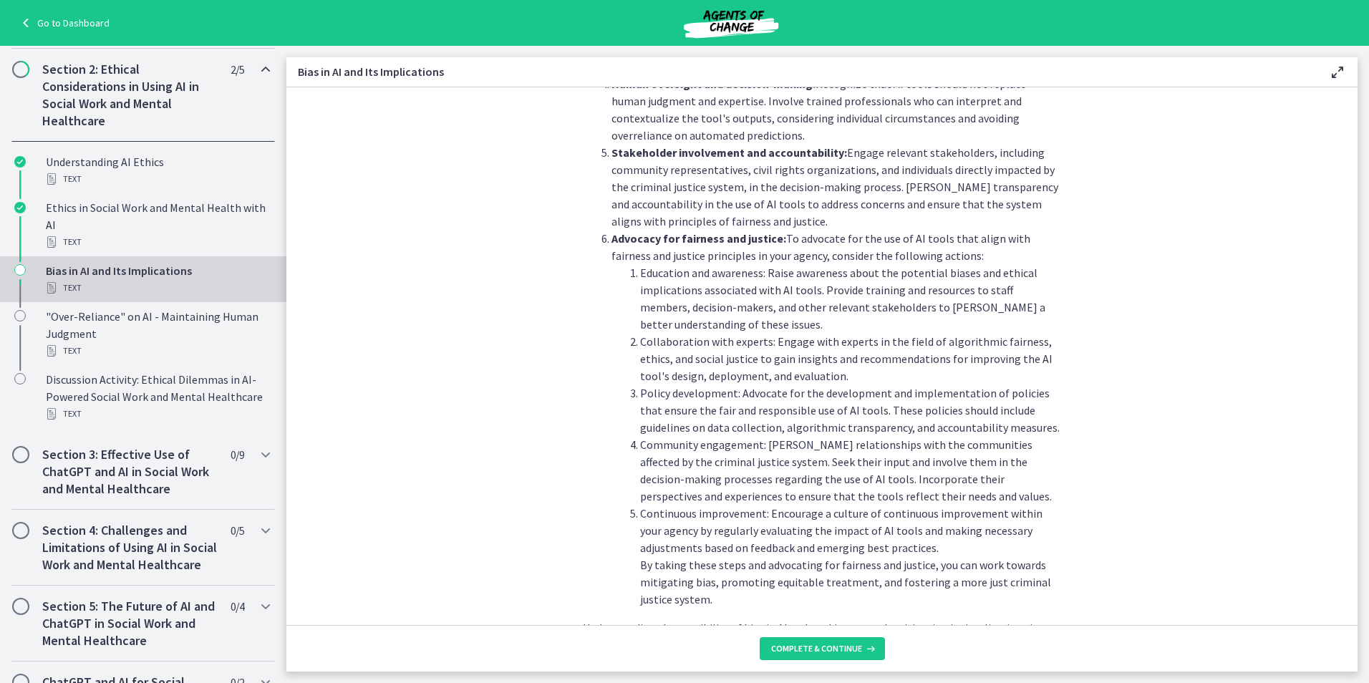
scroll to position [1495, 0]
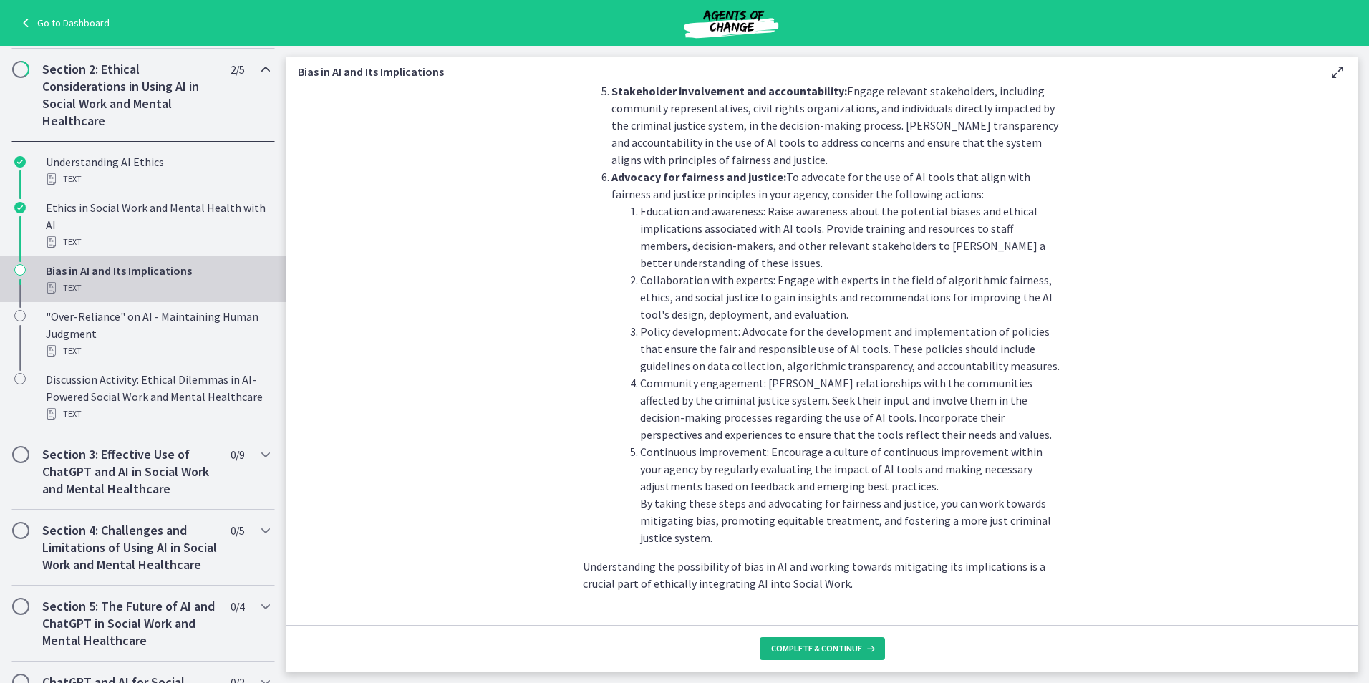
click at [820, 652] on span "Complete & continue" at bounding box center [816, 648] width 91 height 11
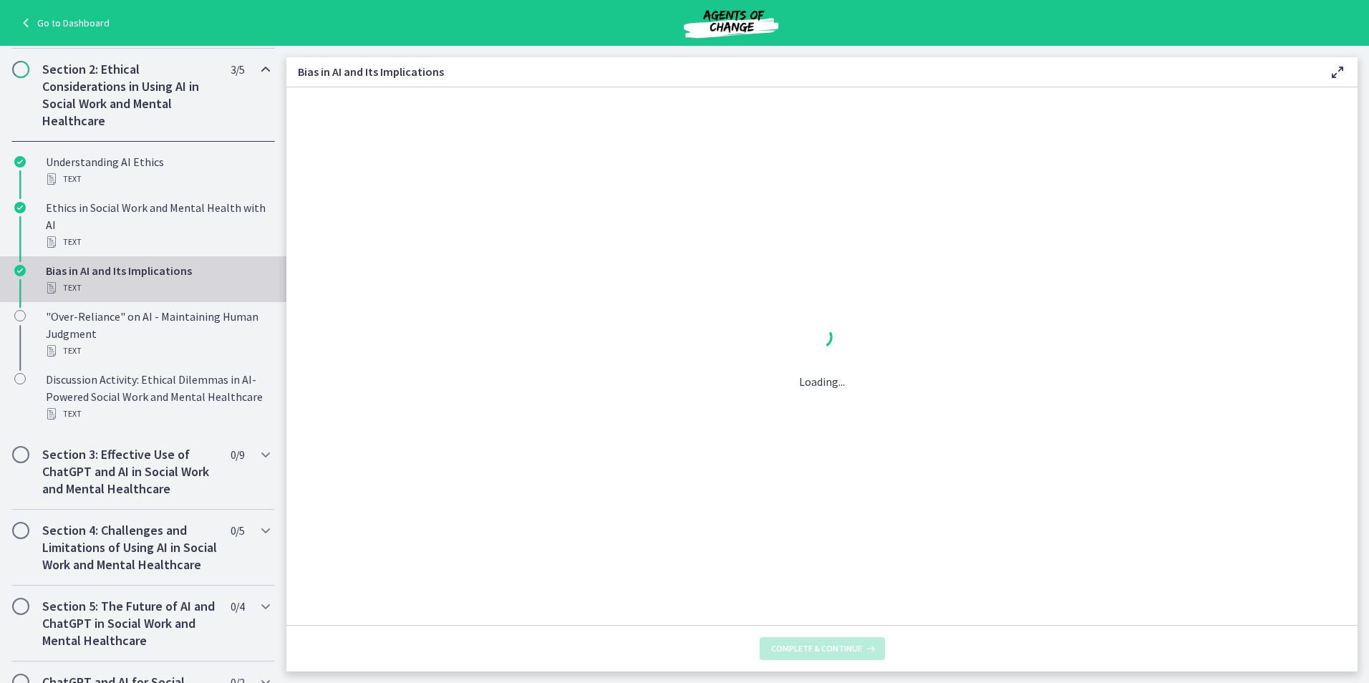
scroll to position [0, 0]
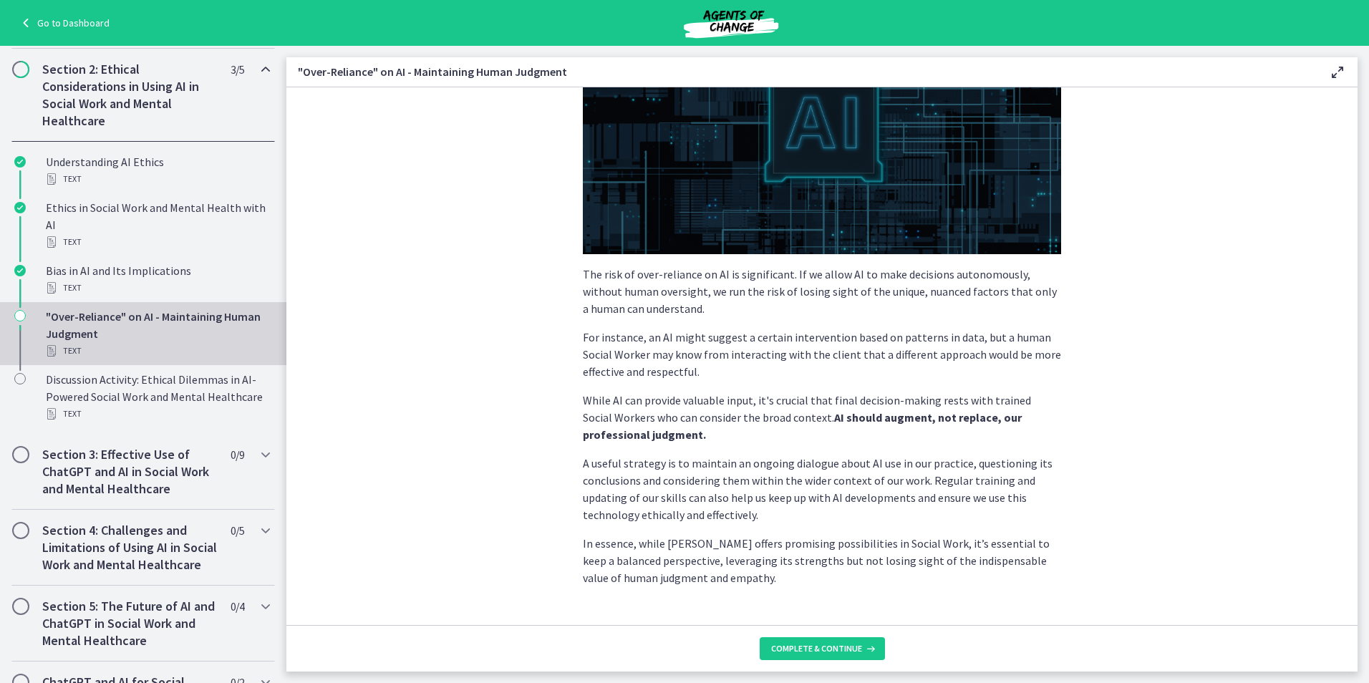
scroll to position [245, 0]
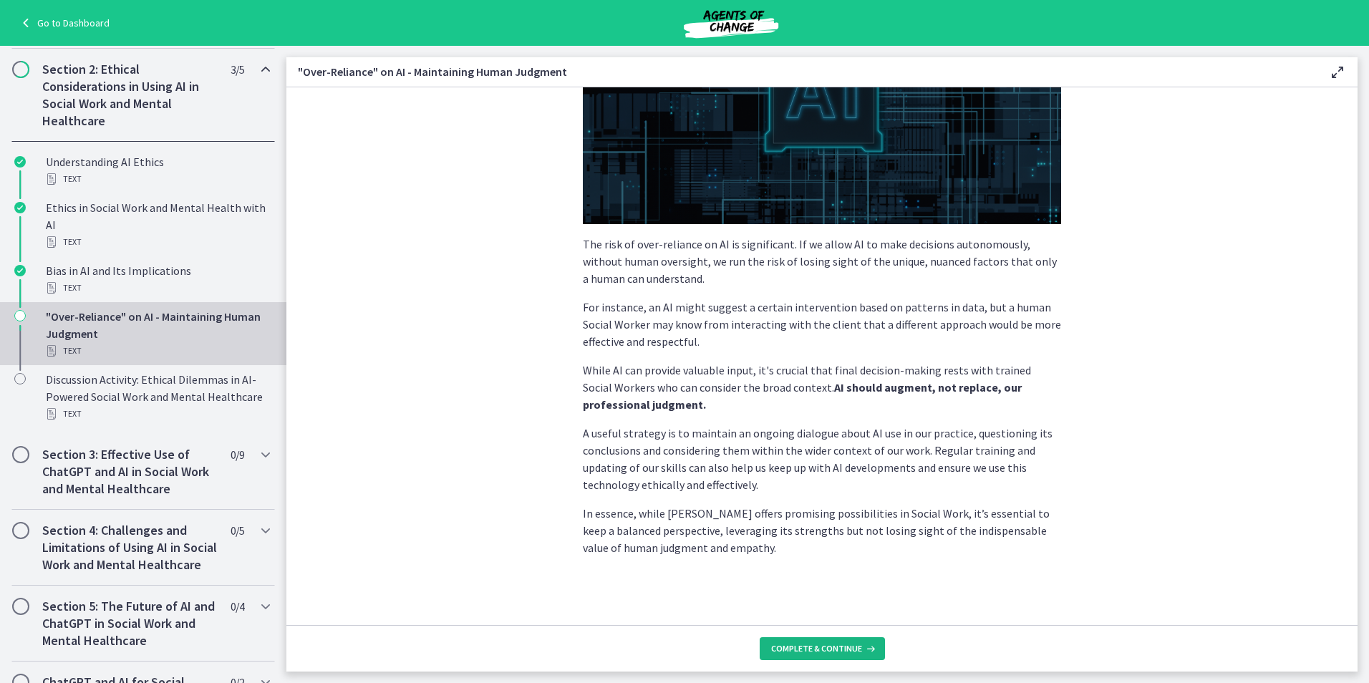
click at [824, 645] on span "Complete & continue" at bounding box center [816, 648] width 91 height 11
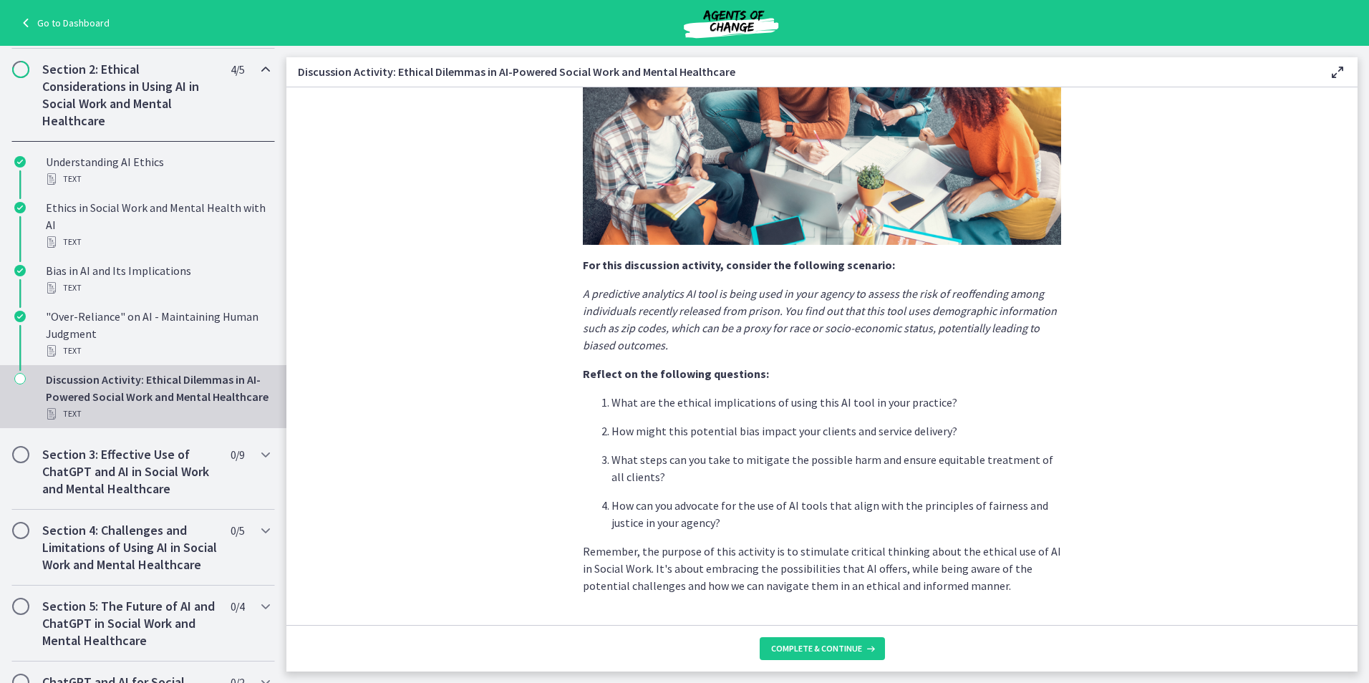
scroll to position [253, 0]
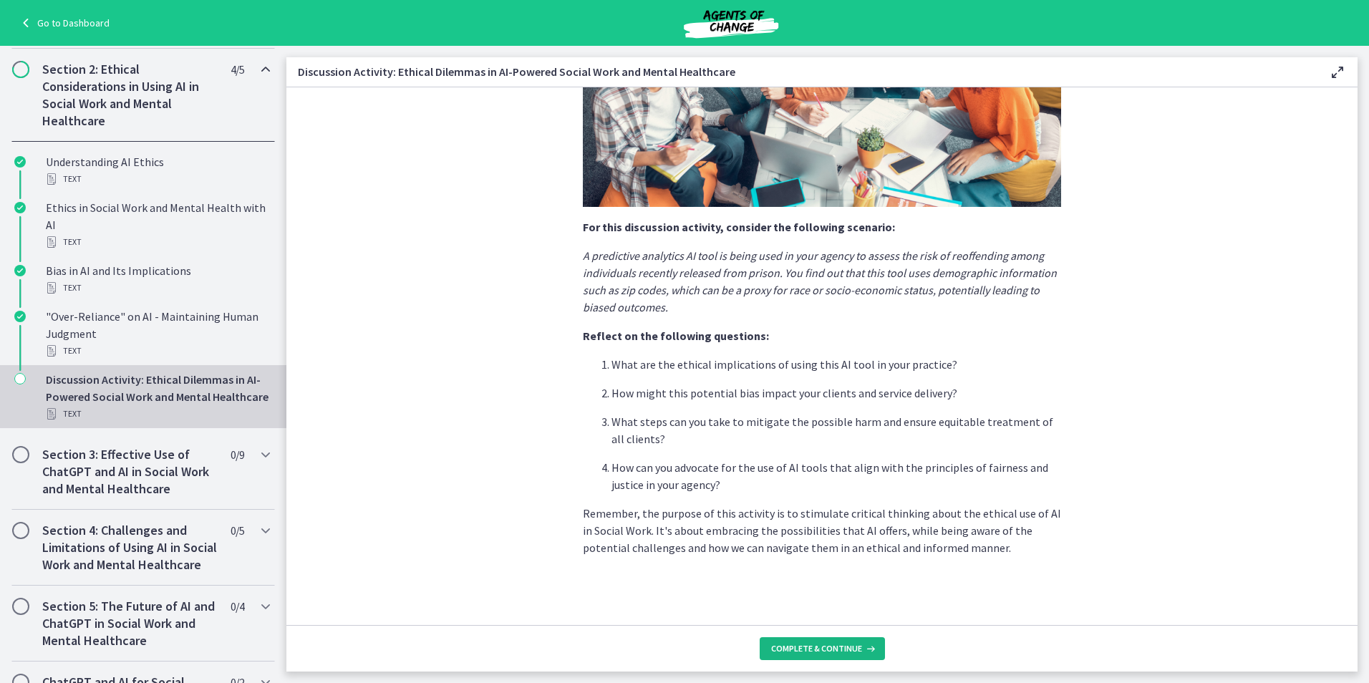
click at [827, 643] on span "Complete & continue" at bounding box center [816, 648] width 91 height 11
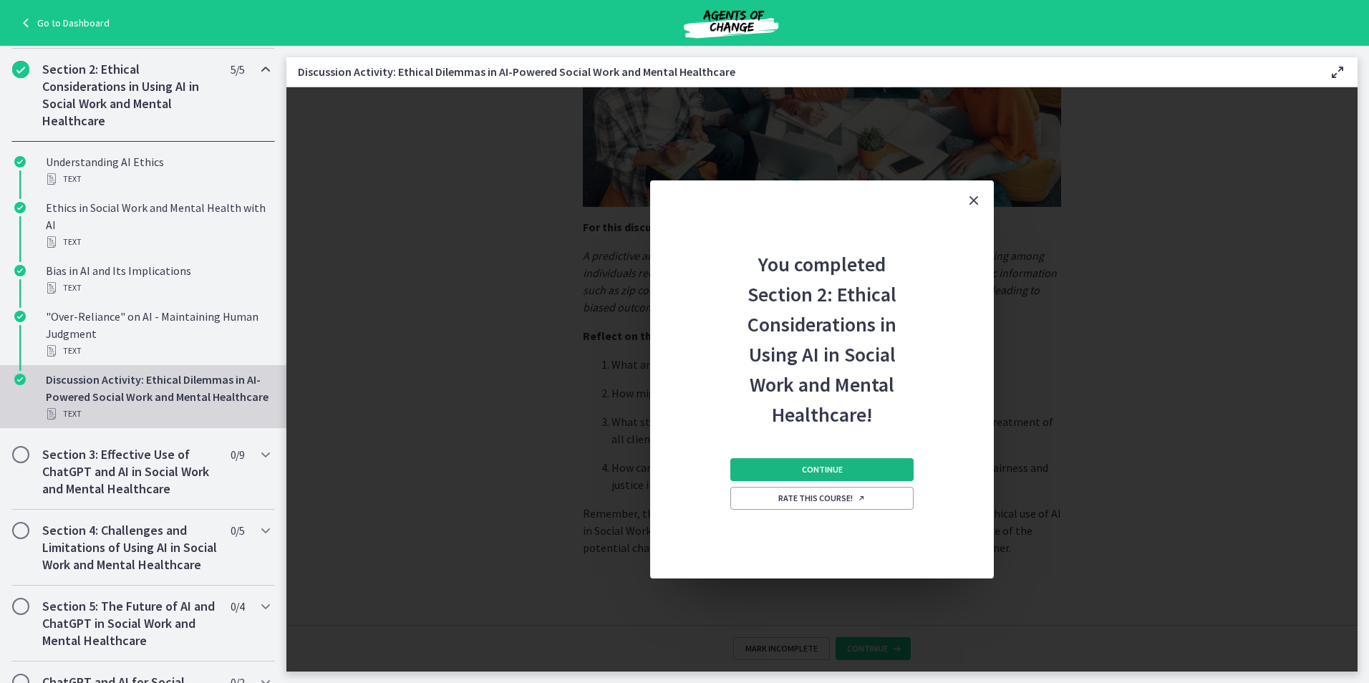
click at [833, 468] on span "Continue" at bounding box center [822, 469] width 41 height 11
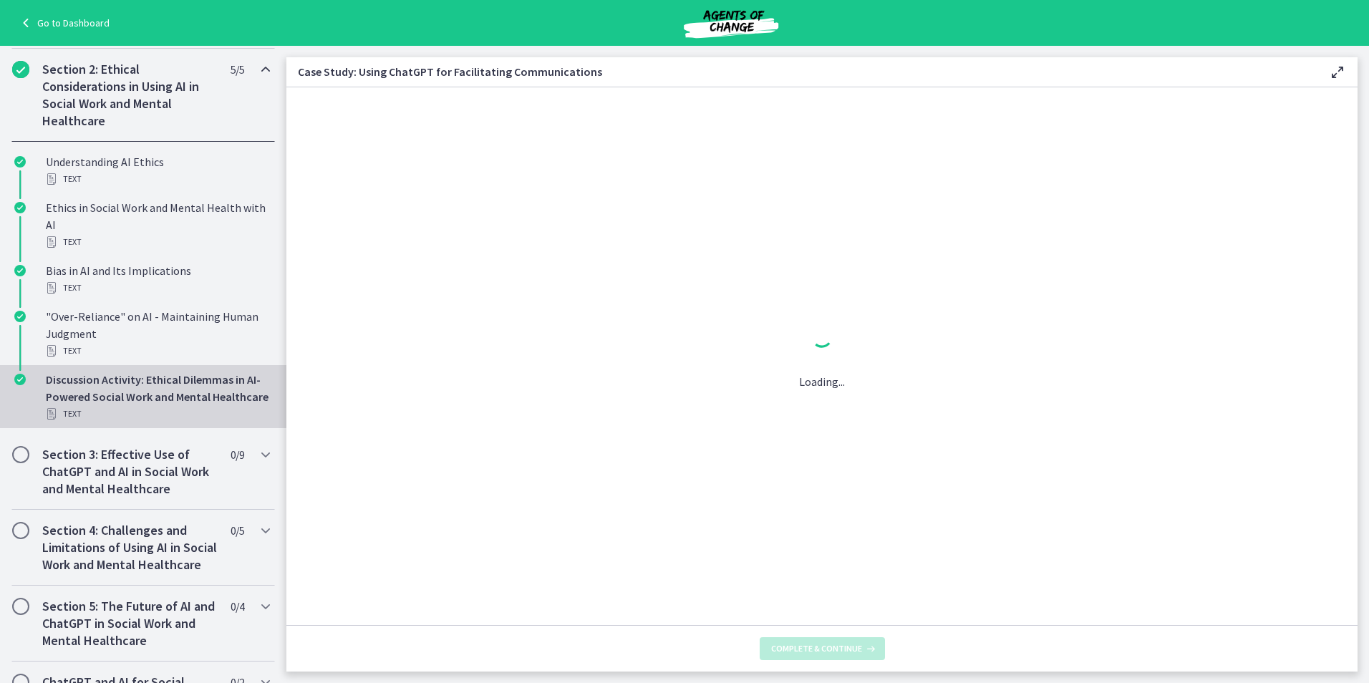
scroll to position [0, 0]
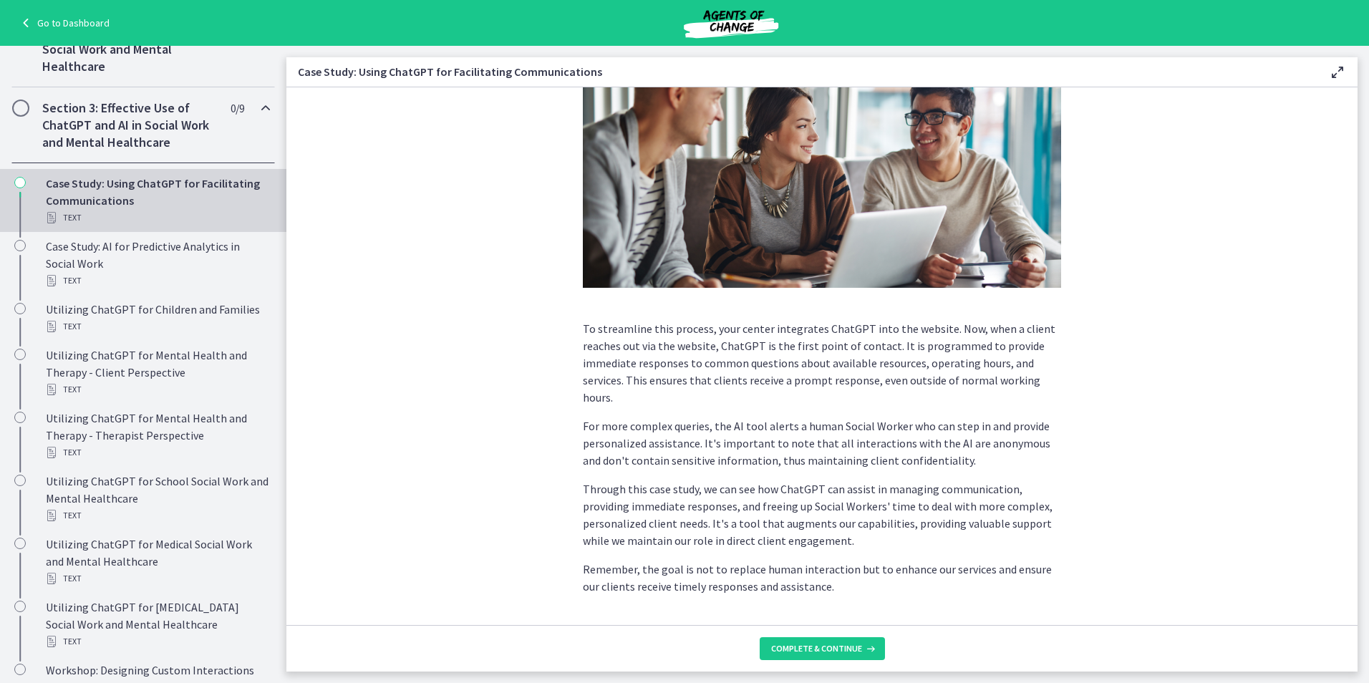
scroll to position [256, 0]
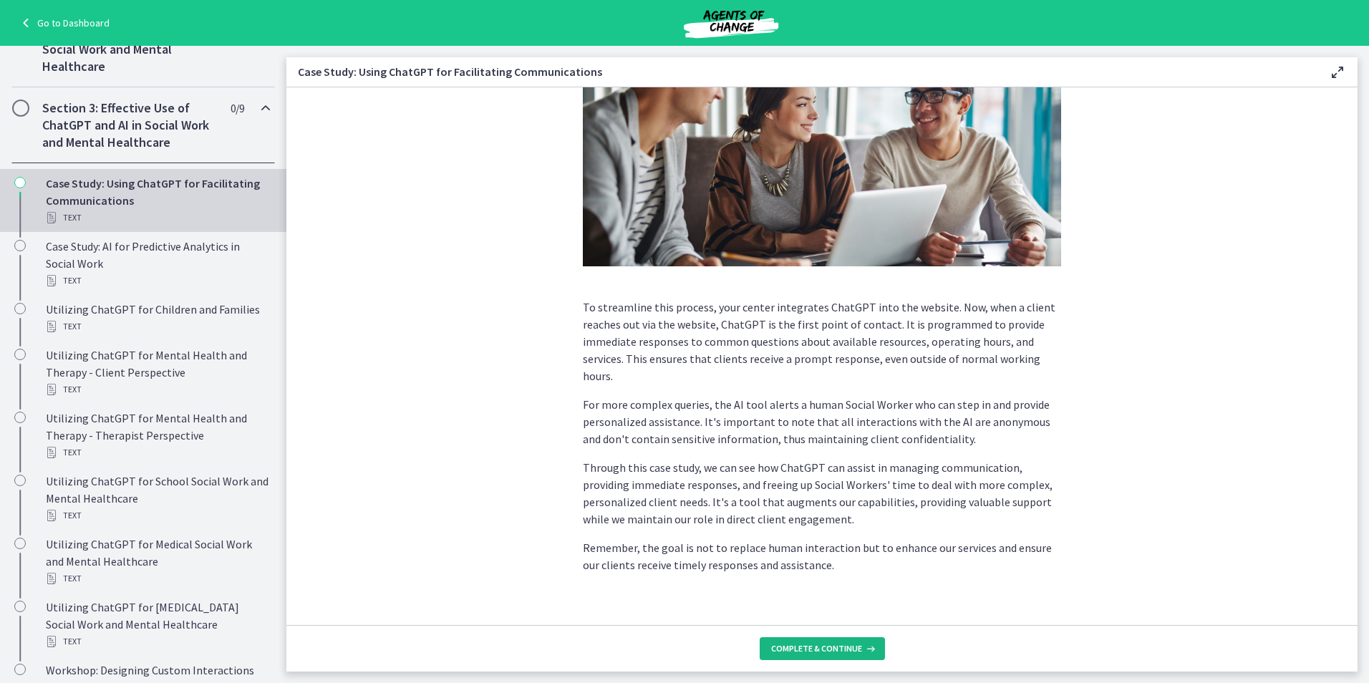
click at [826, 645] on span "Complete & continue" at bounding box center [816, 648] width 91 height 11
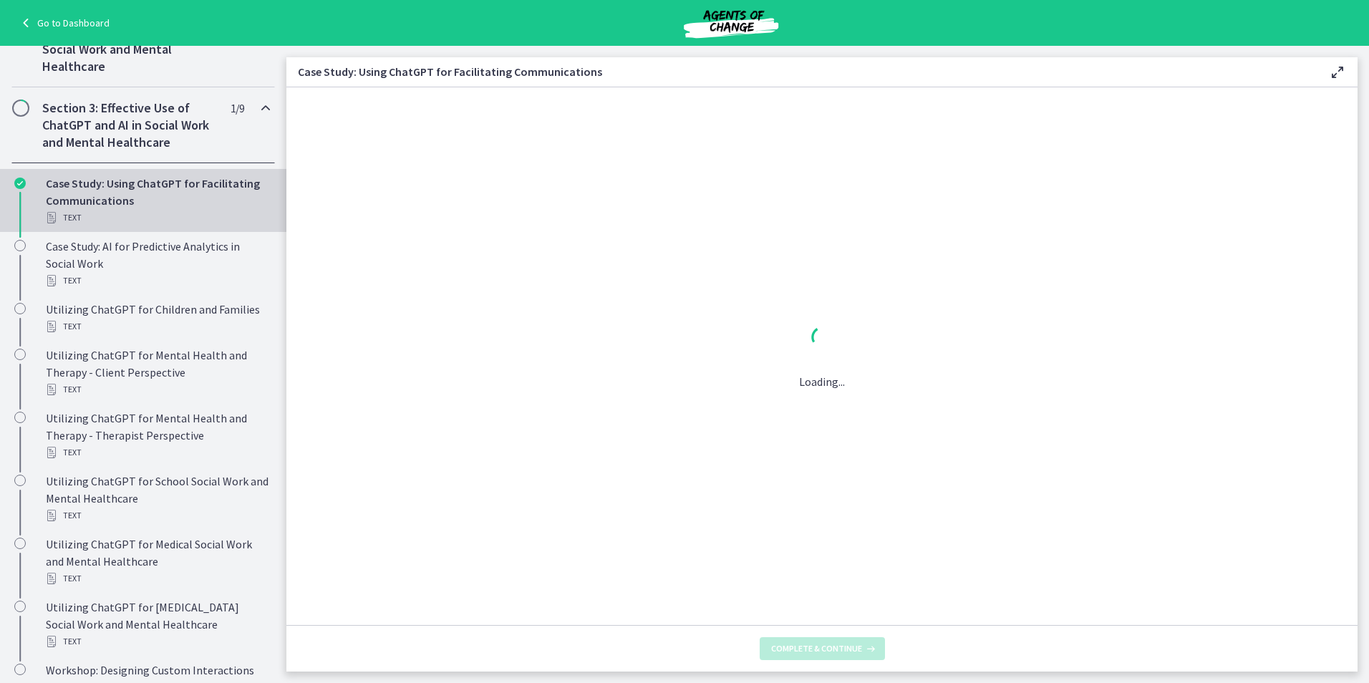
scroll to position [0, 0]
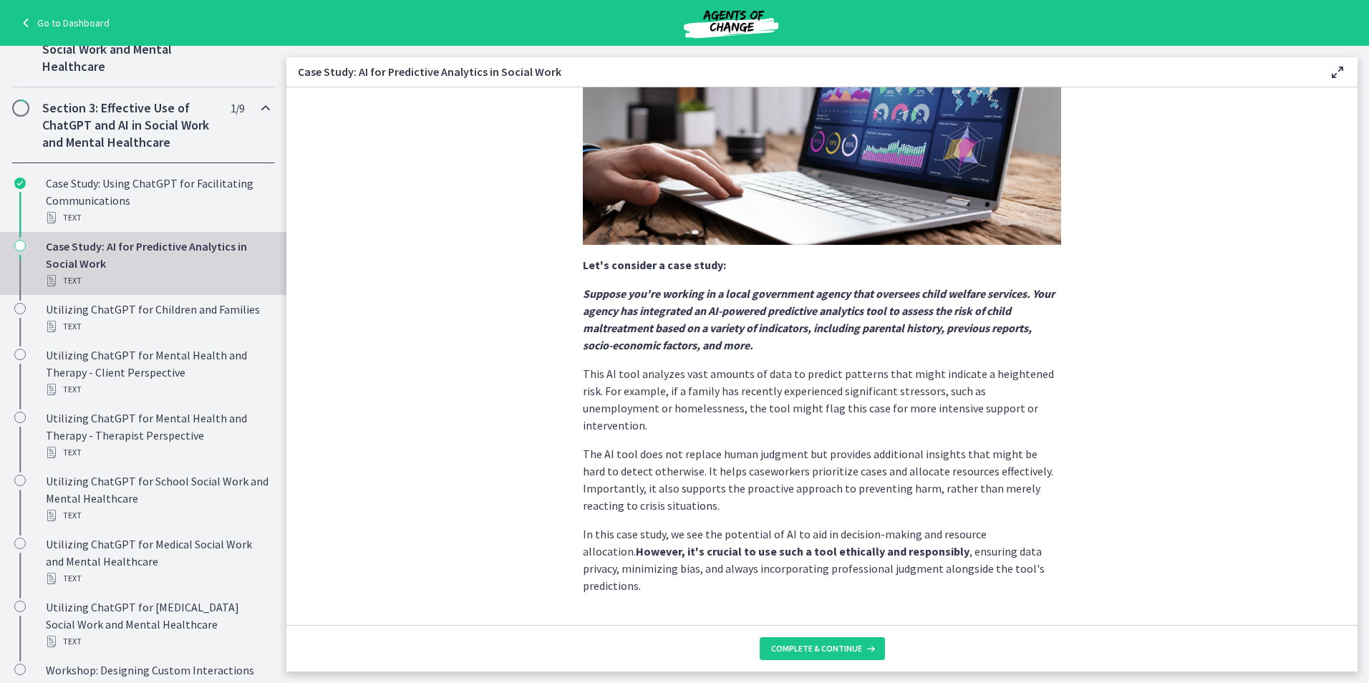
scroll to position [218, 0]
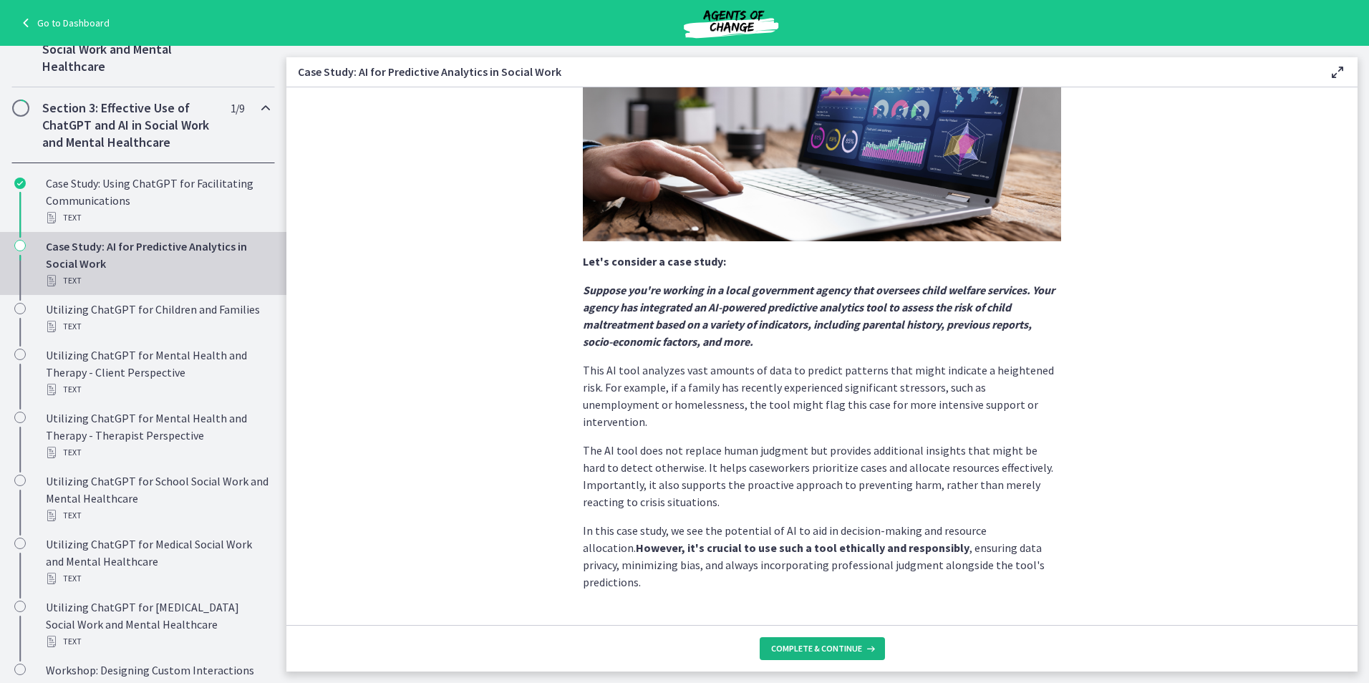
click at [811, 647] on span "Complete & continue" at bounding box center [816, 648] width 91 height 11
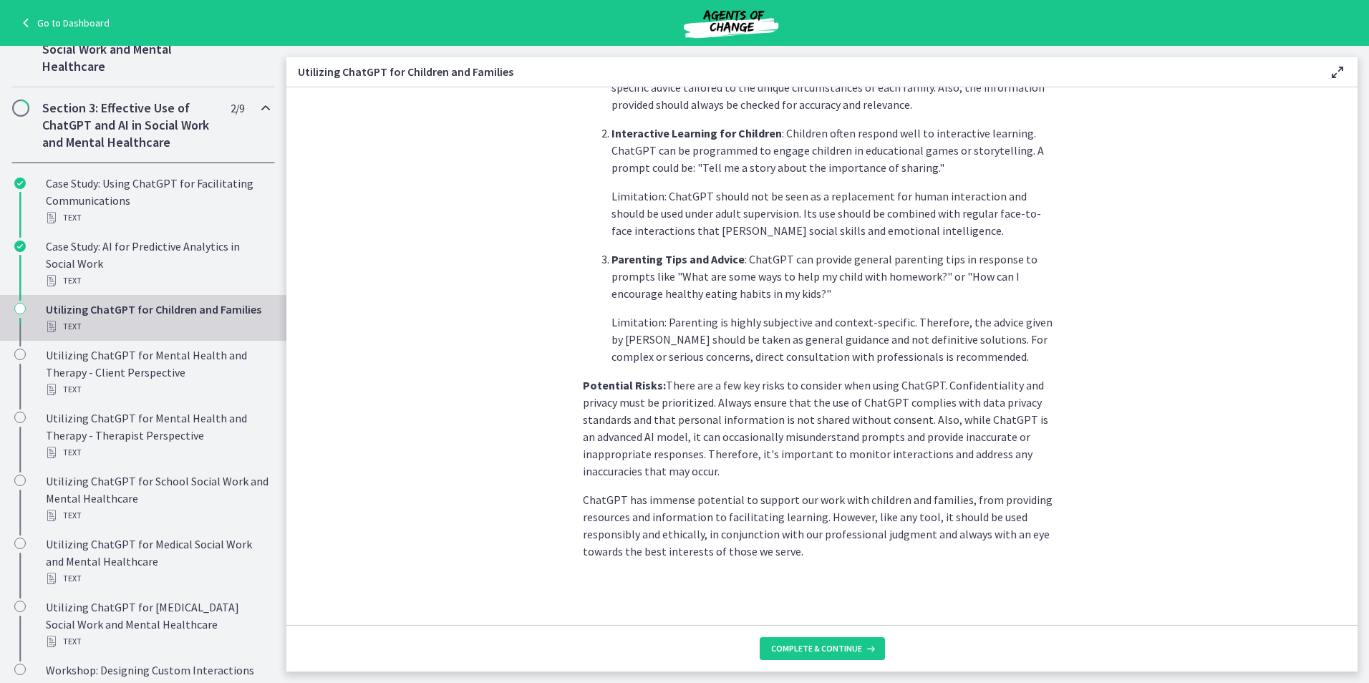
scroll to position [522, 0]
click at [824, 650] on span "Complete & continue" at bounding box center [816, 648] width 91 height 11
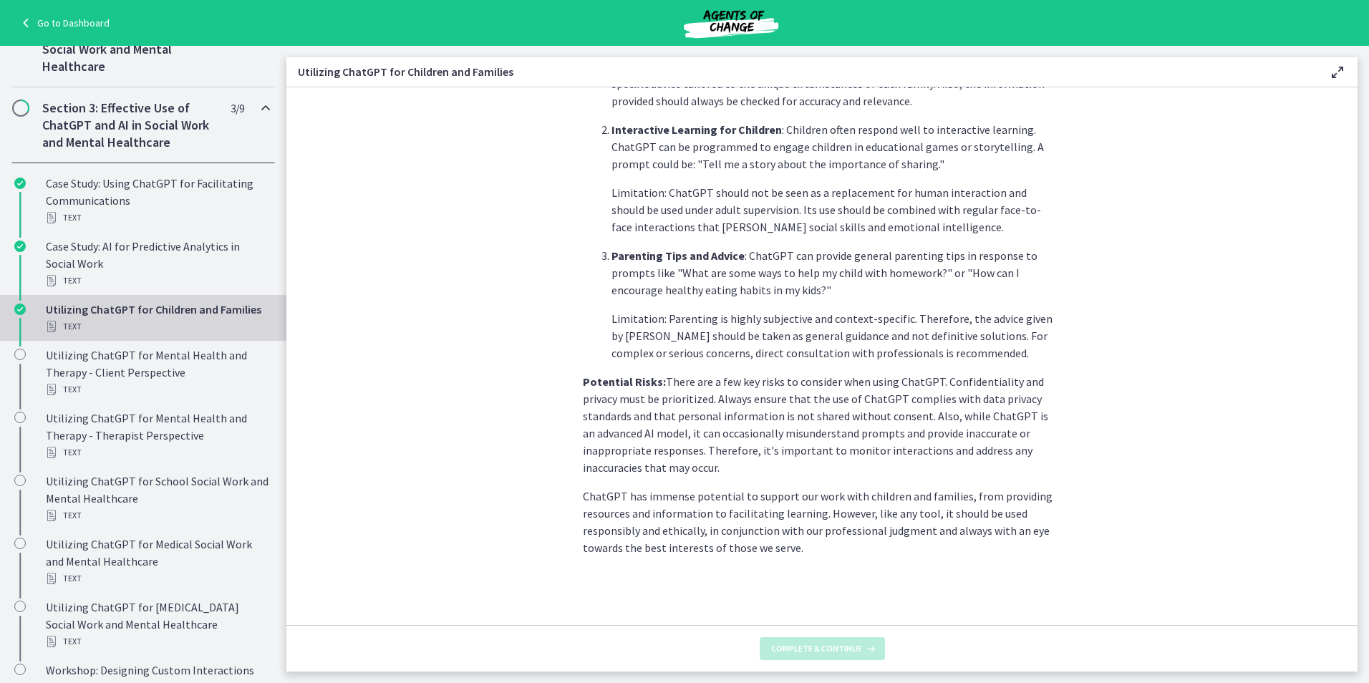
scroll to position [0, 0]
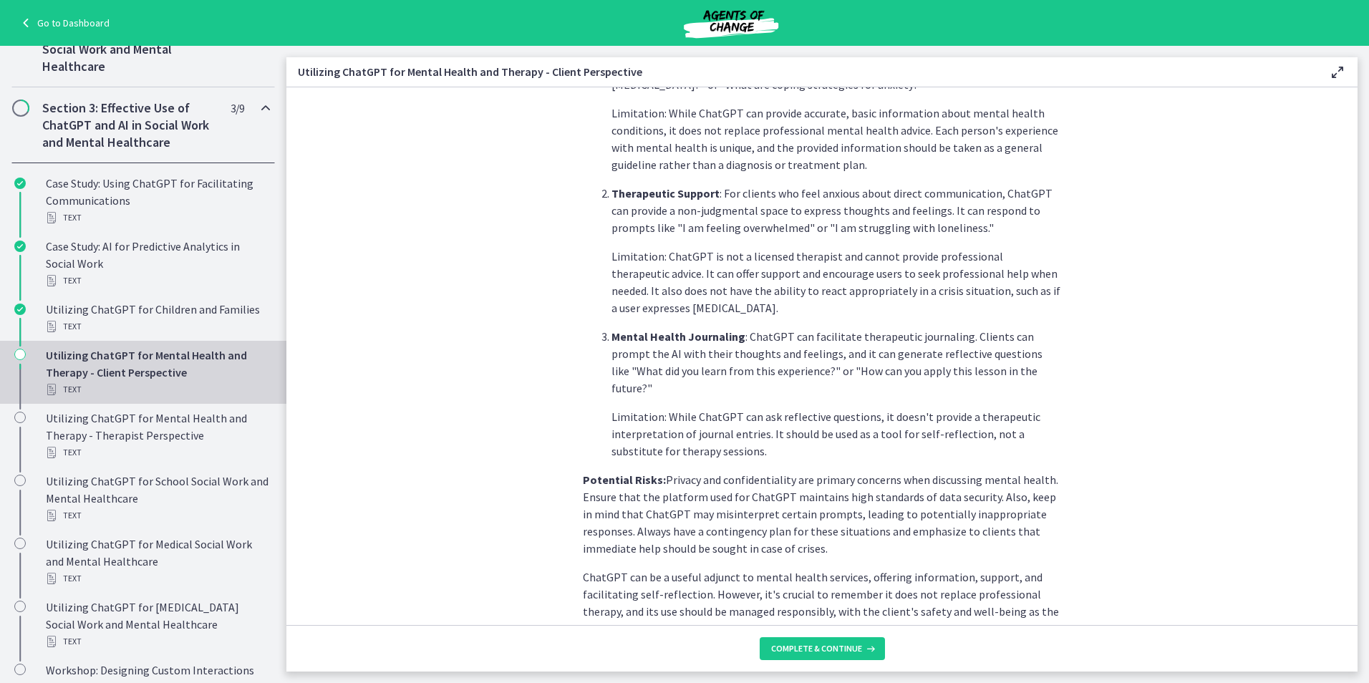
scroll to position [493, 0]
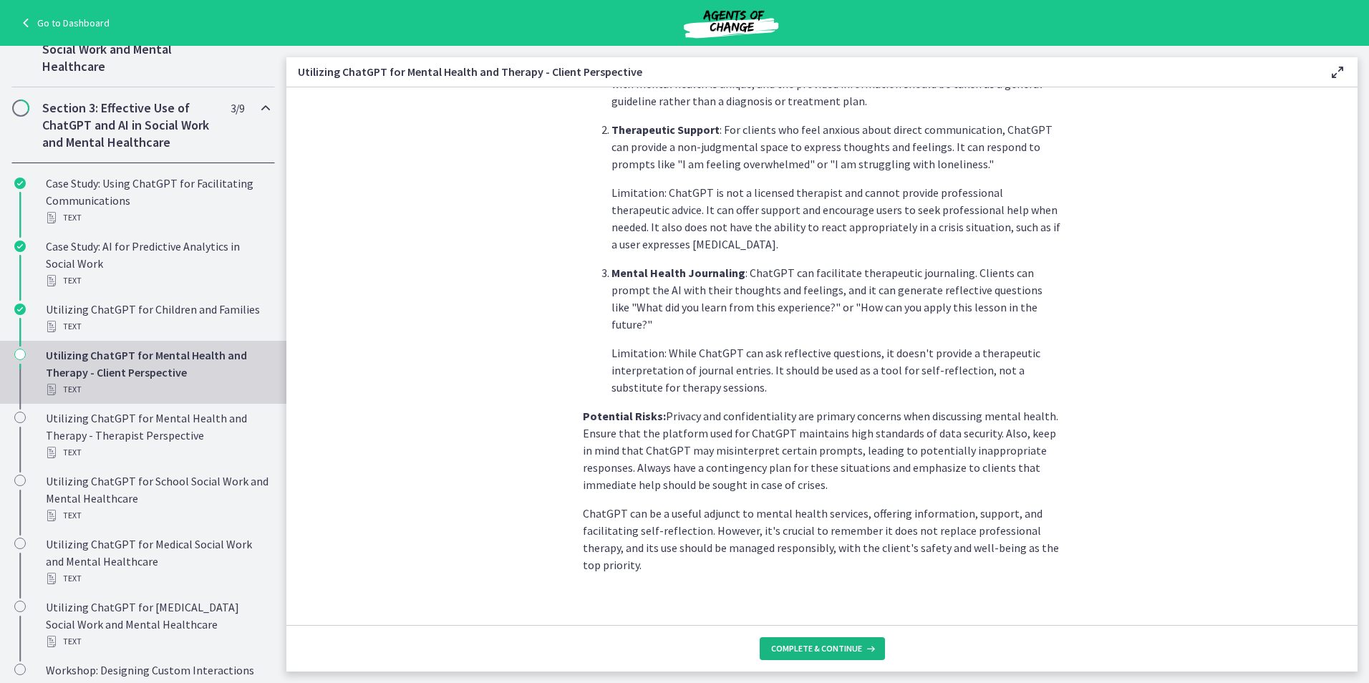
click at [811, 645] on span "Complete & continue" at bounding box center [816, 648] width 91 height 11
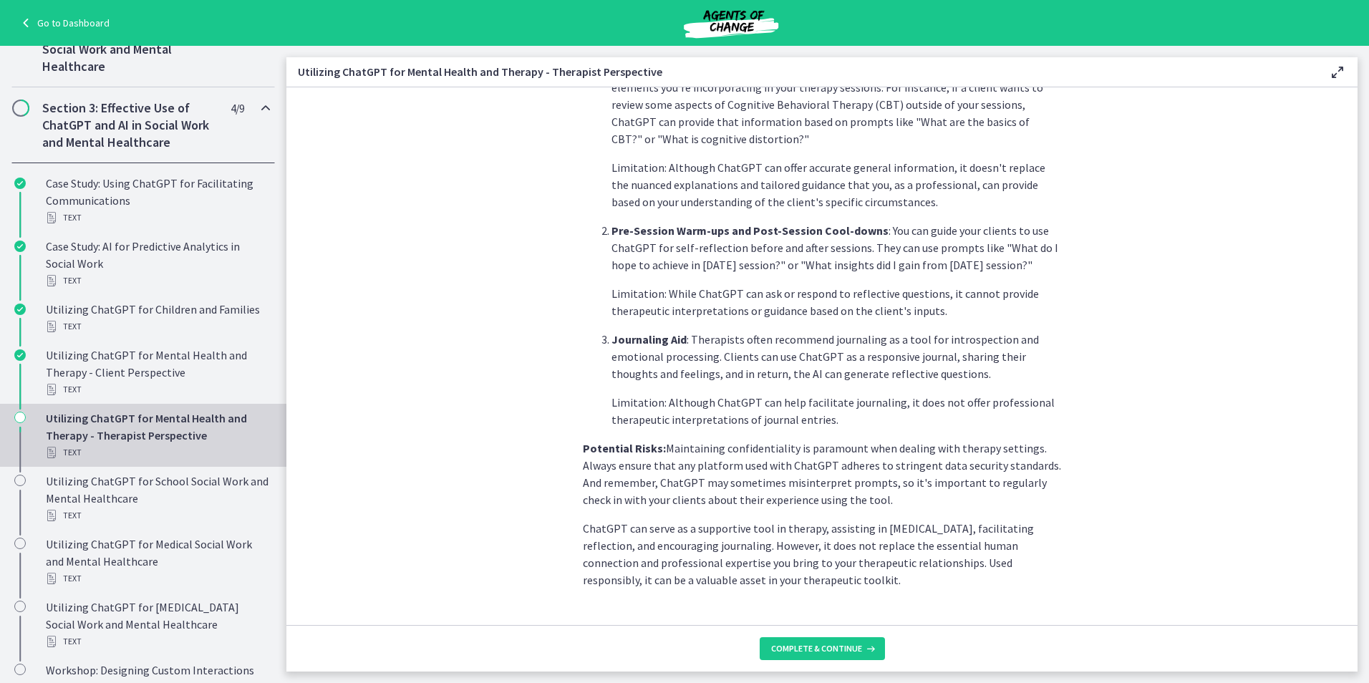
scroll to position [459, 0]
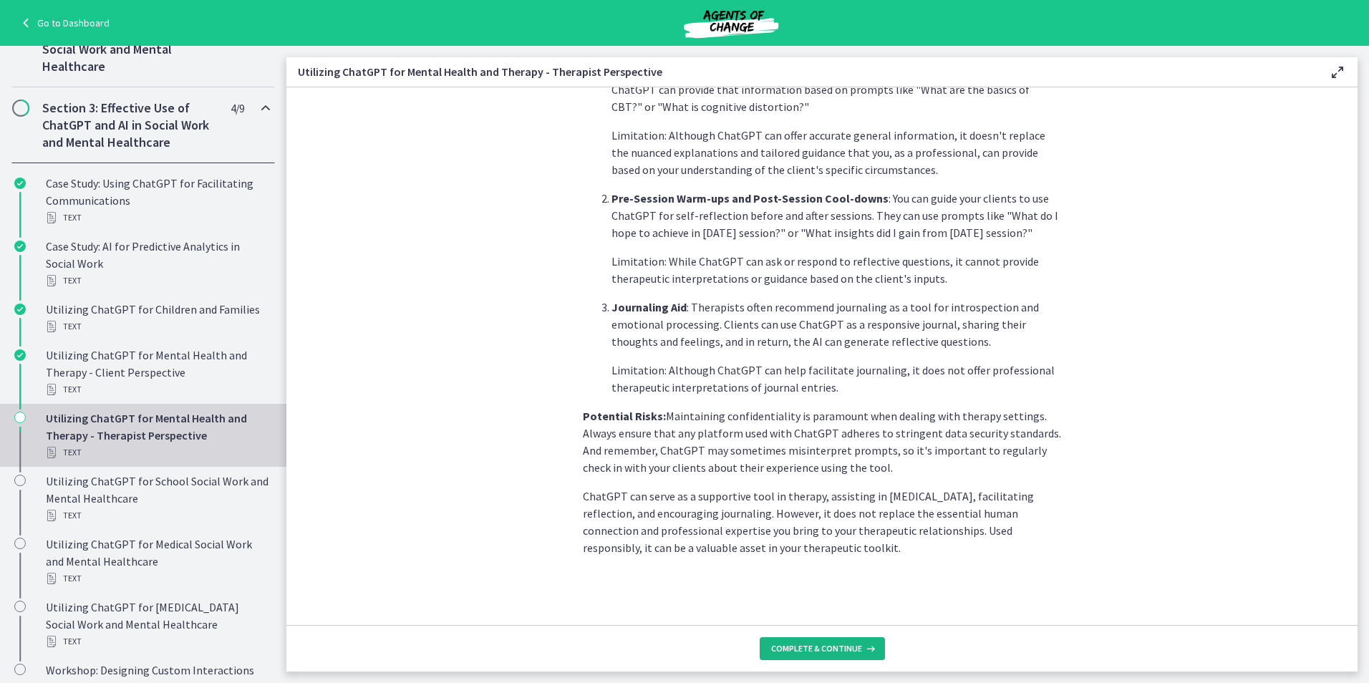
click at [833, 654] on span "Complete & continue" at bounding box center [816, 648] width 91 height 11
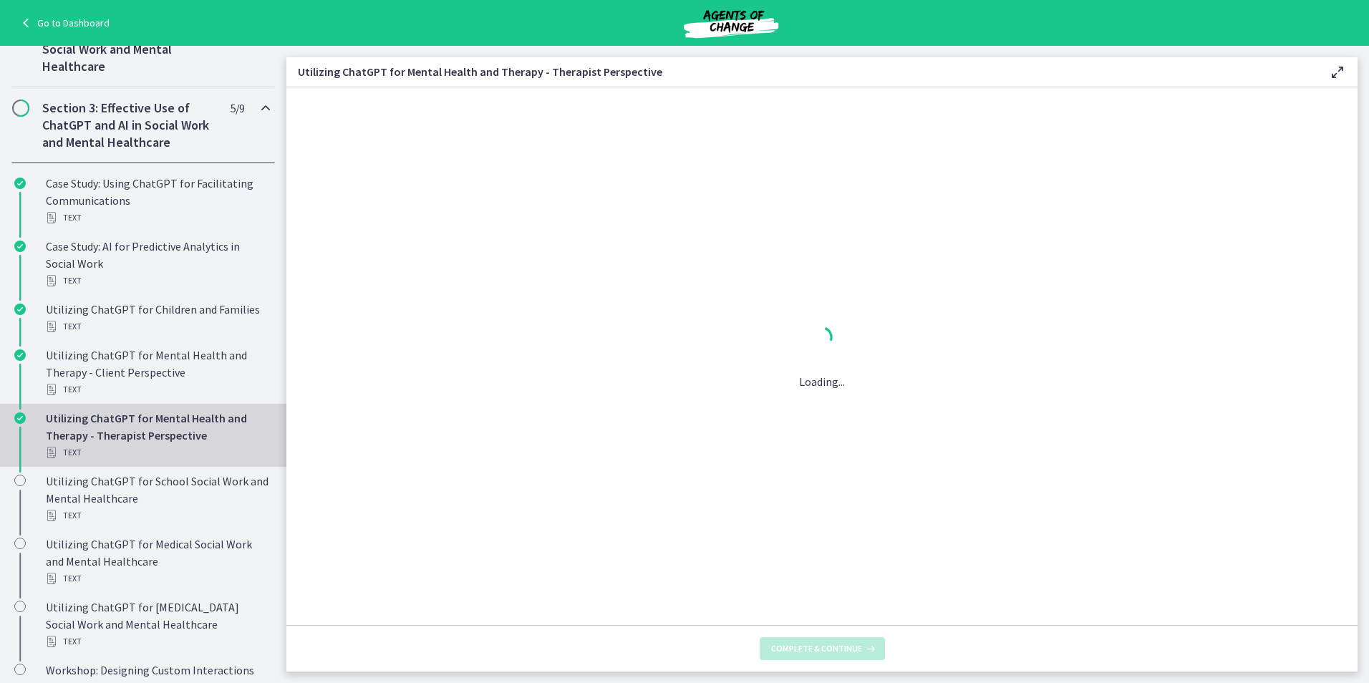
scroll to position [0, 0]
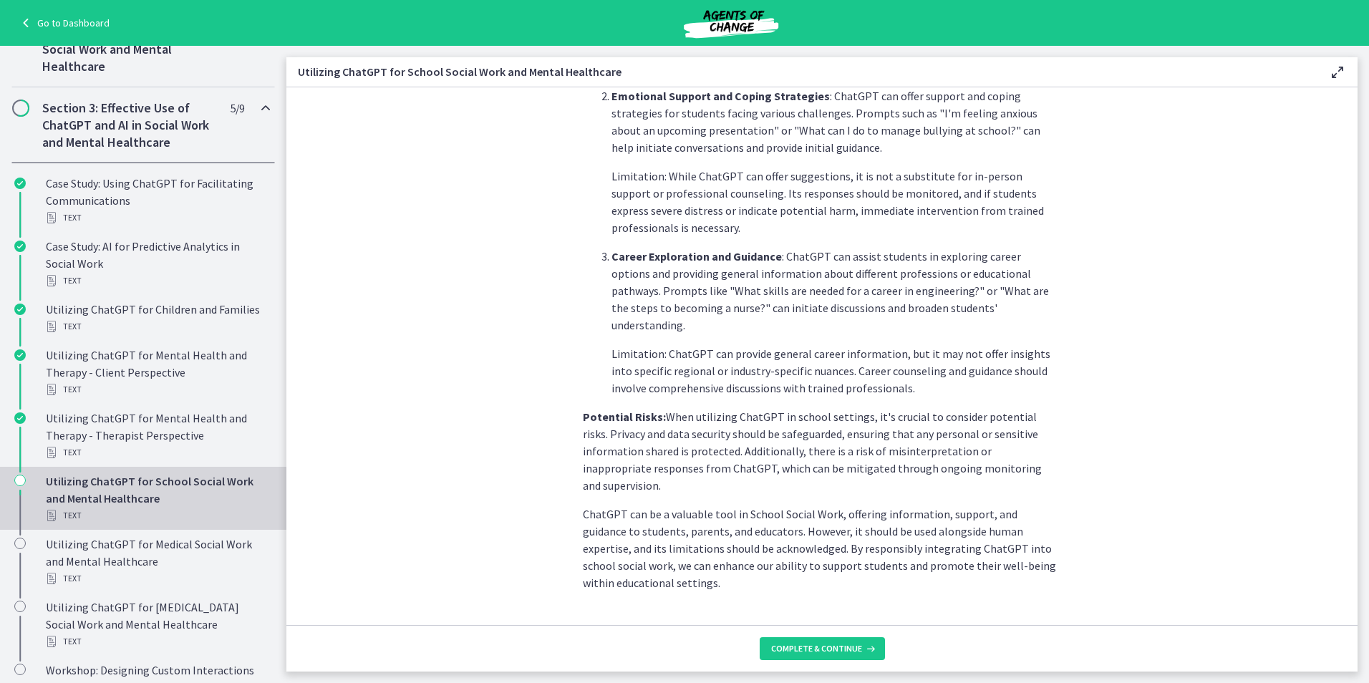
scroll to position [528, 0]
click at [823, 646] on span "Complete & continue" at bounding box center [816, 648] width 91 height 11
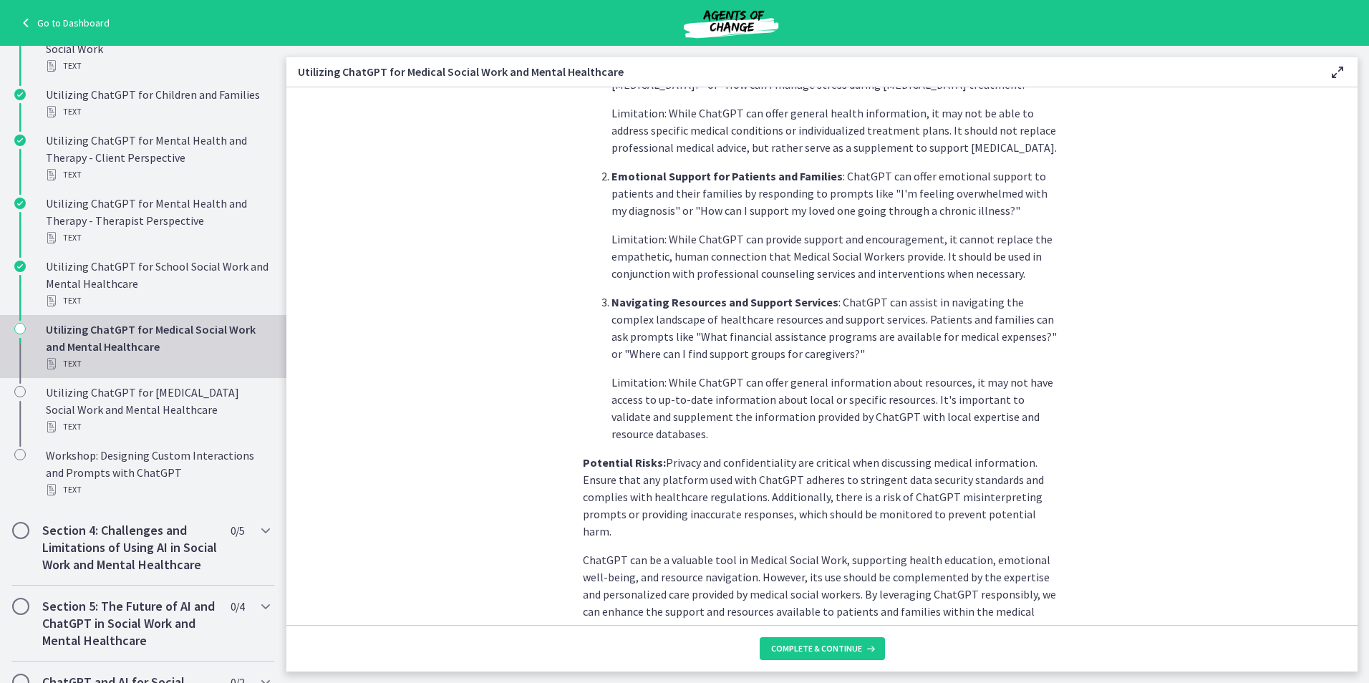
scroll to position [476, 0]
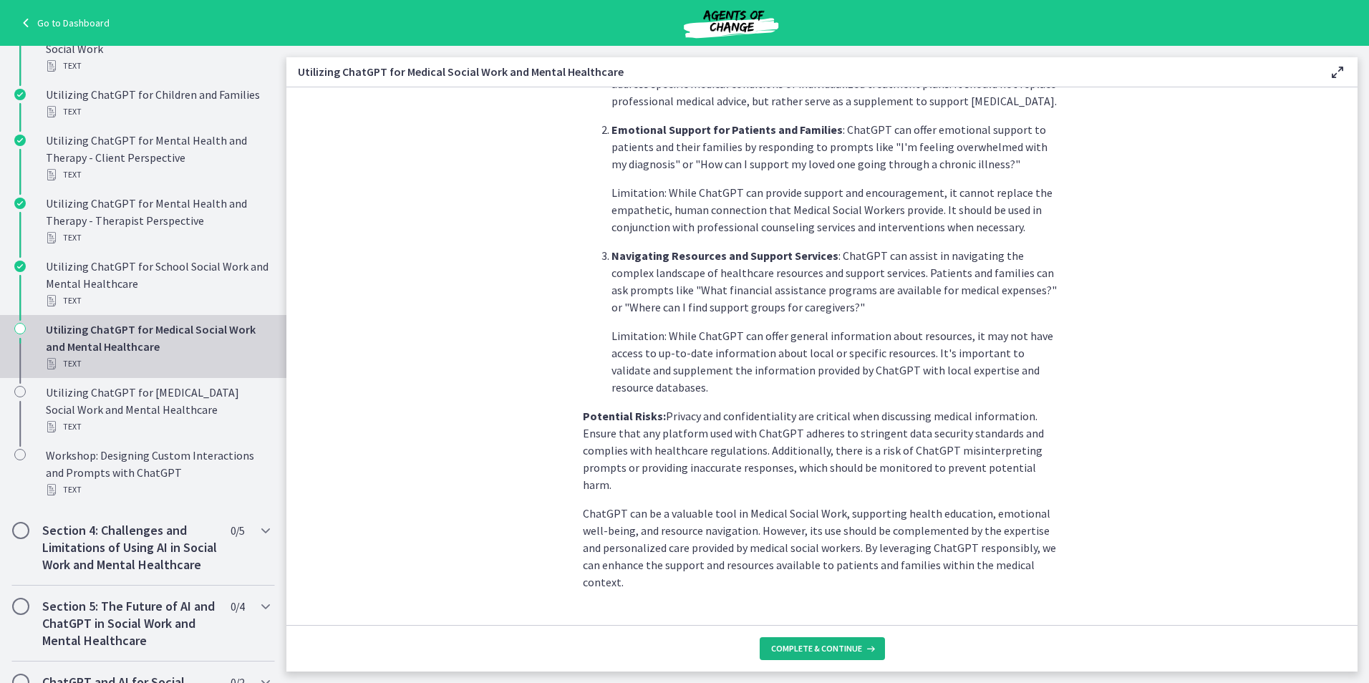
click at [810, 650] on span "Complete & continue" at bounding box center [816, 648] width 91 height 11
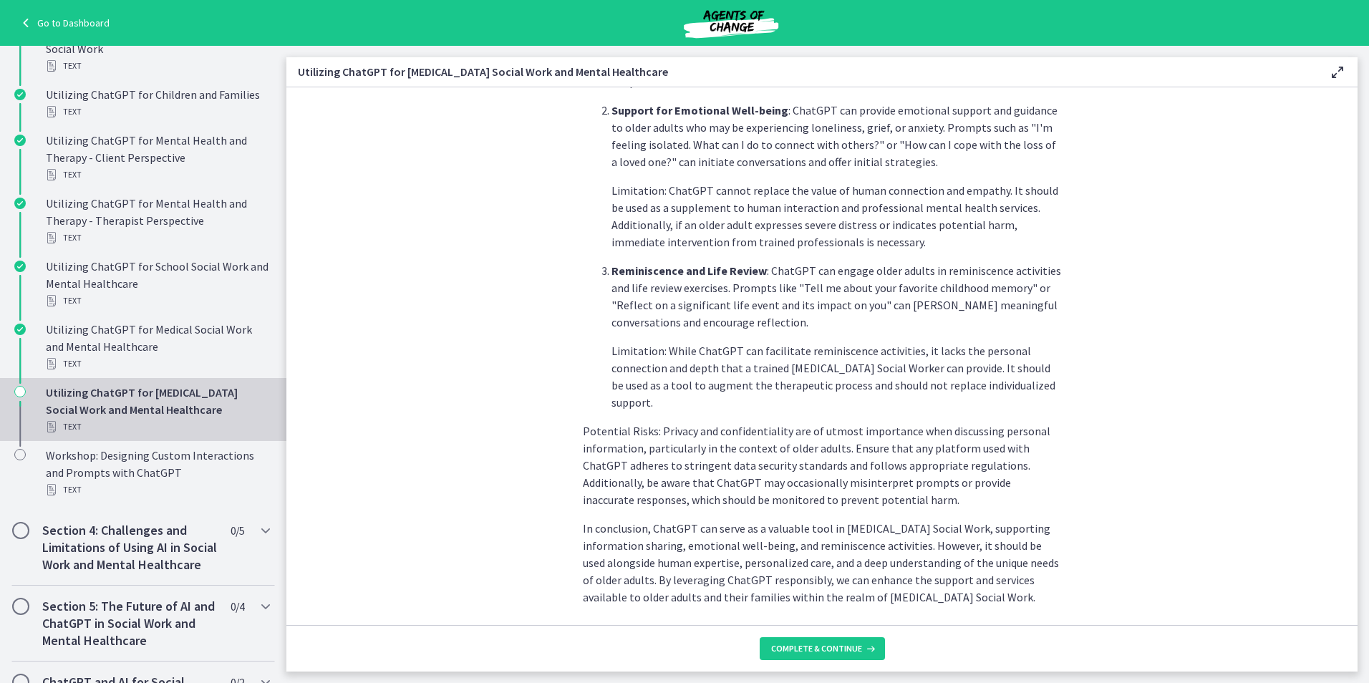
scroll to position [545, 0]
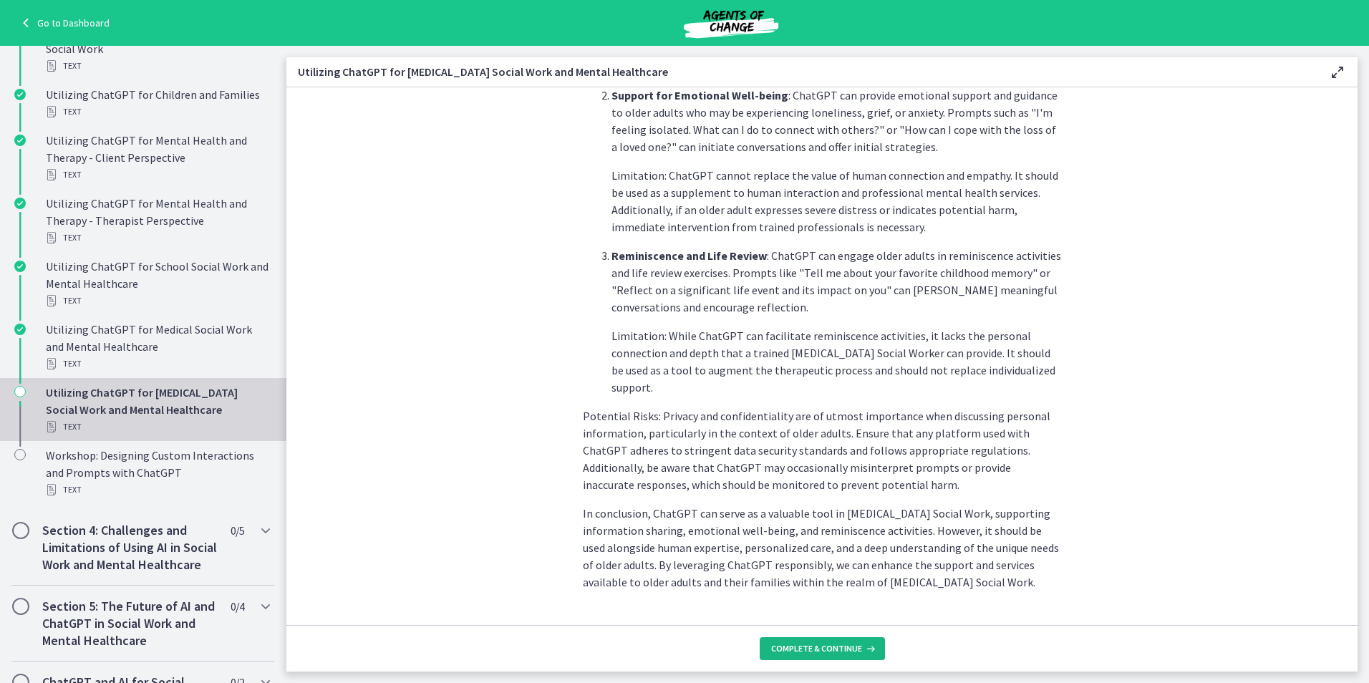
click at [849, 648] on span "Complete & continue" at bounding box center [816, 648] width 91 height 11
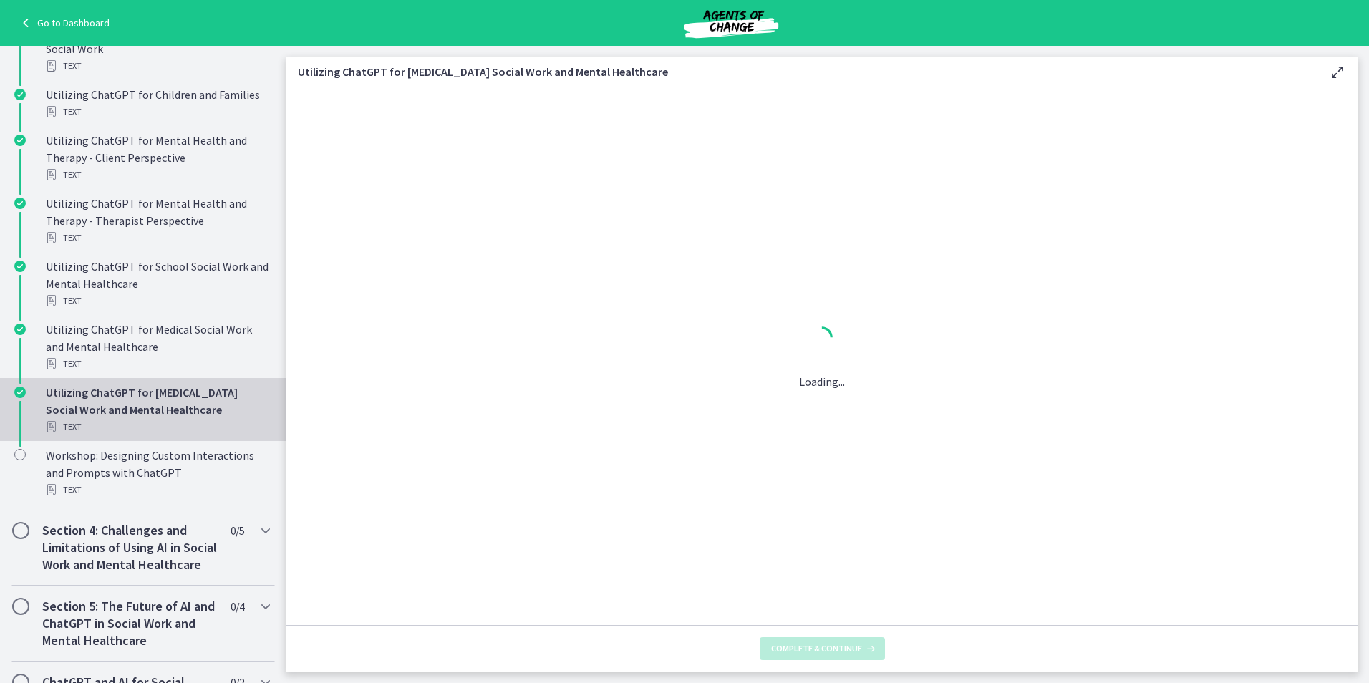
scroll to position [0, 0]
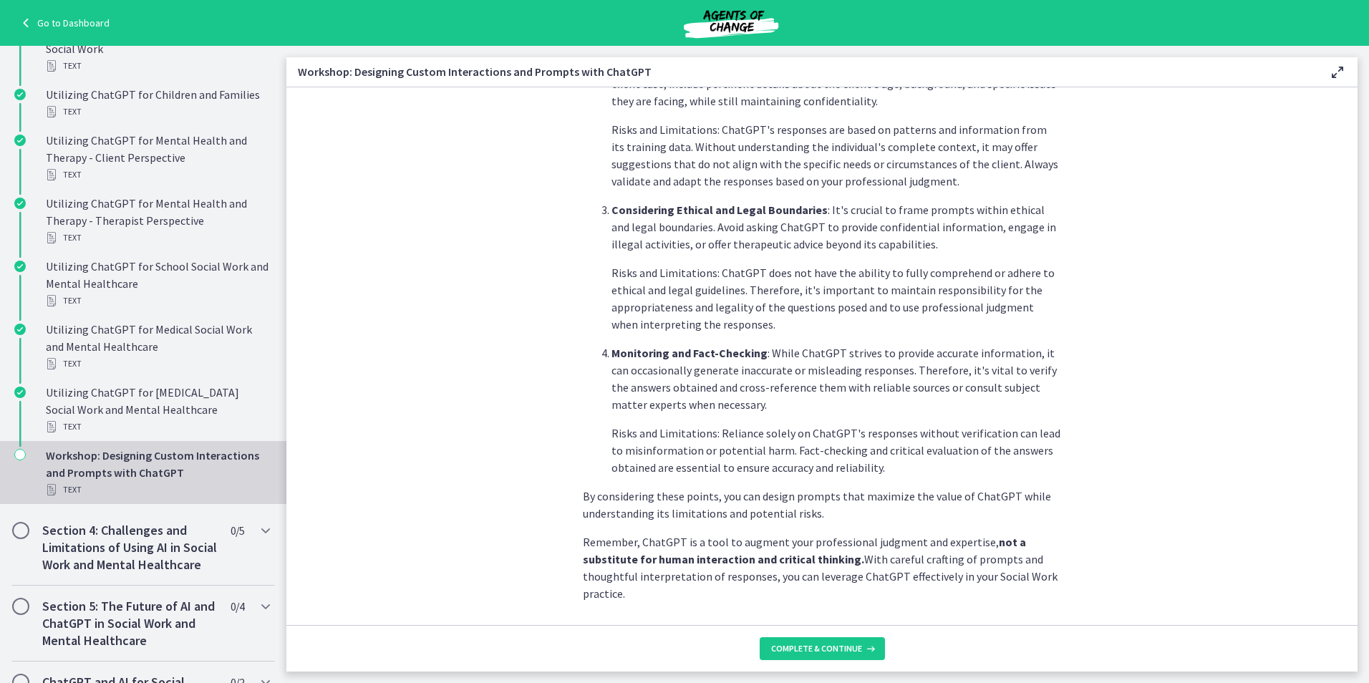
scroll to position [665, 0]
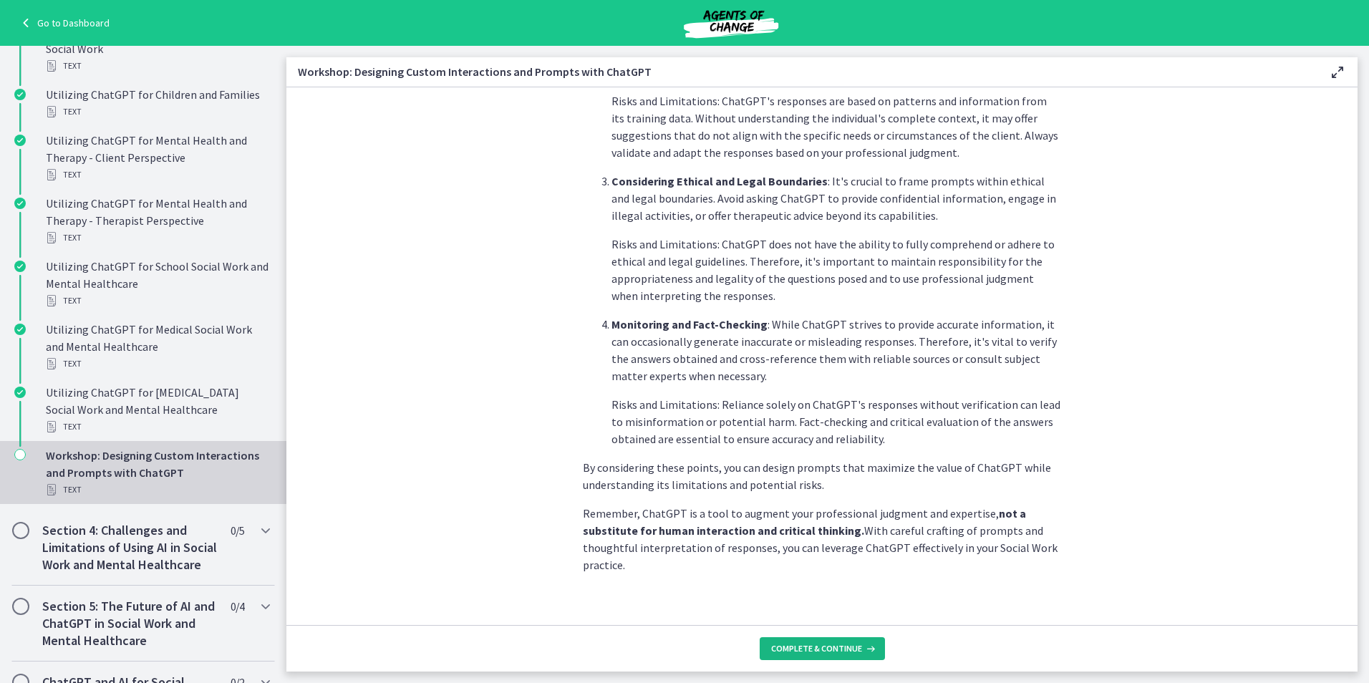
click at [781, 649] on span "Complete & continue" at bounding box center [816, 648] width 91 height 11
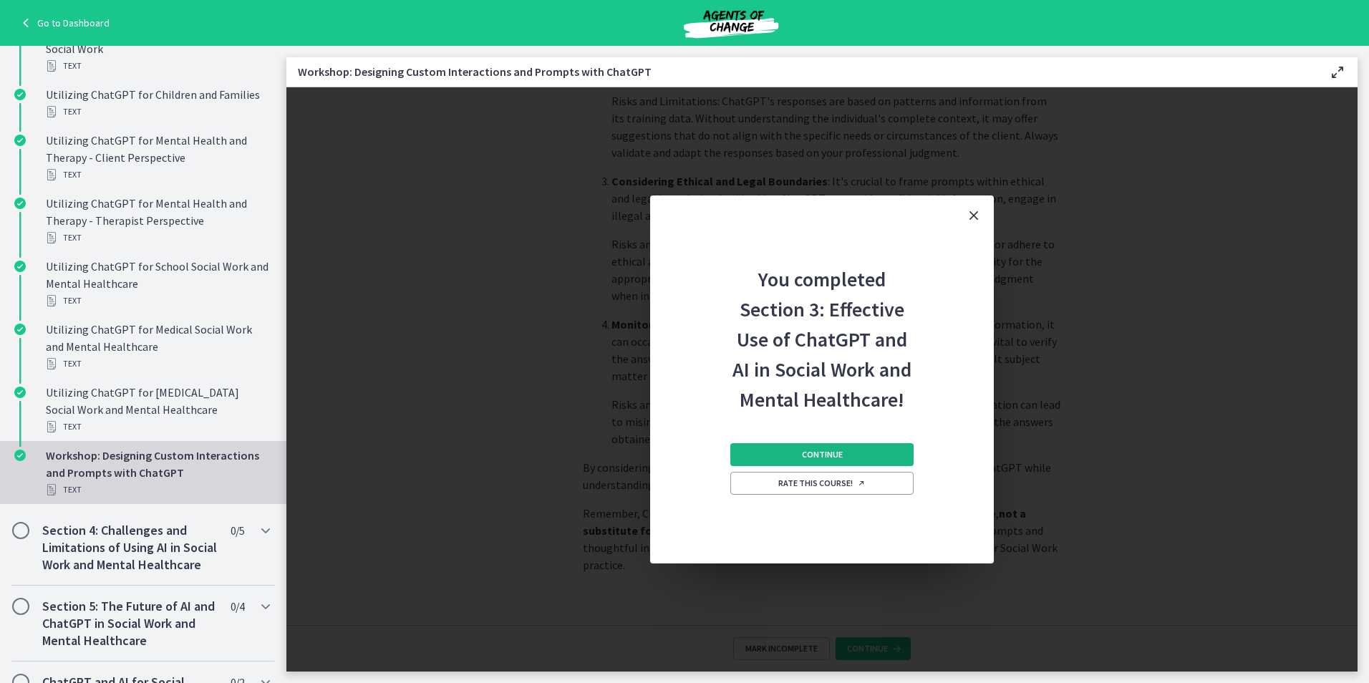
click at [842, 458] on button "Continue" at bounding box center [822, 454] width 183 height 23
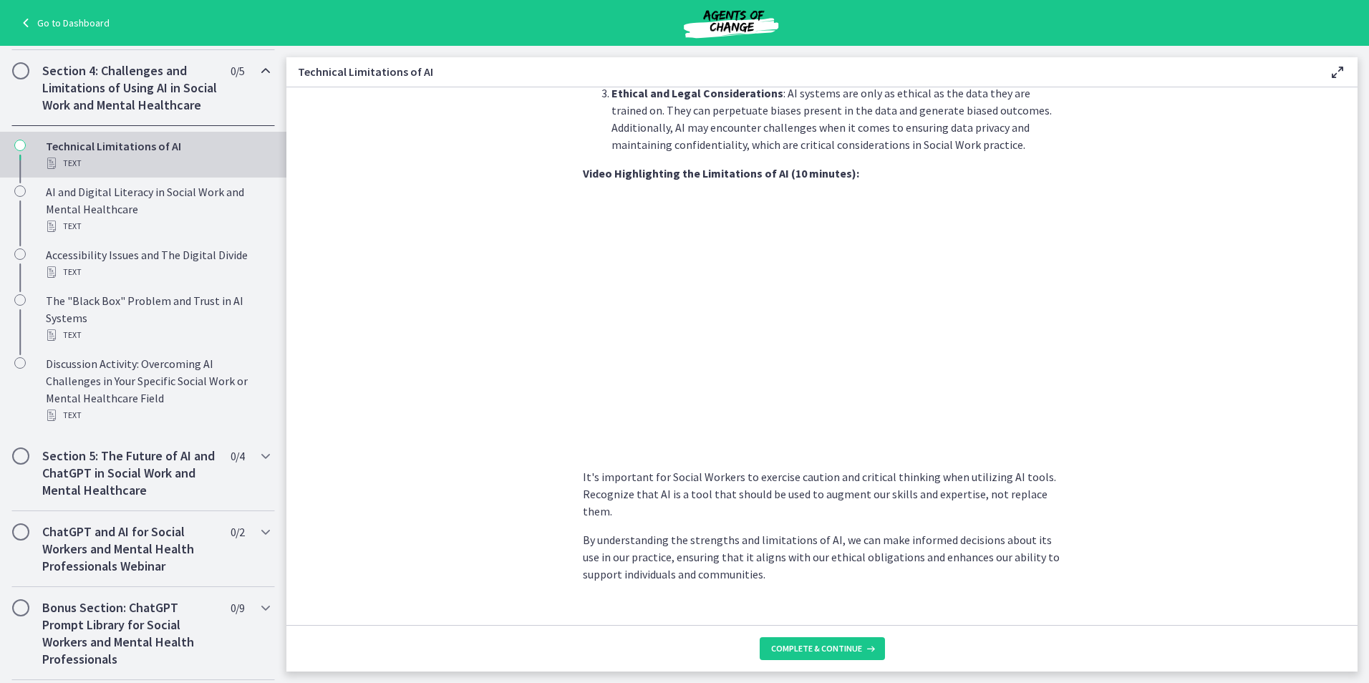
scroll to position [910, 0]
